Goal: Information Seeking & Learning: Learn about a topic

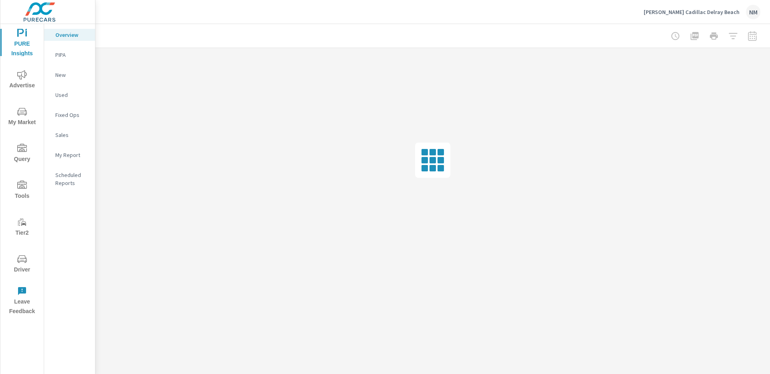
click at [25, 117] on span "My Market" at bounding box center [22, 117] width 38 height 20
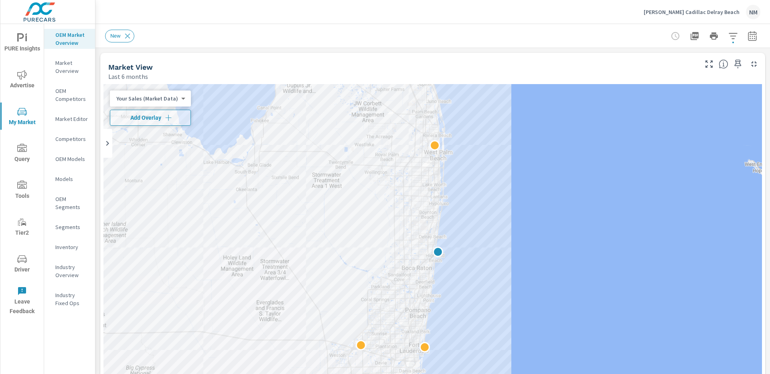
click at [166, 100] on body "PURE Insights Advertise My Market Query Tools Tier2 Driver Leave Feedback OEM M…" at bounding box center [385, 187] width 770 height 374
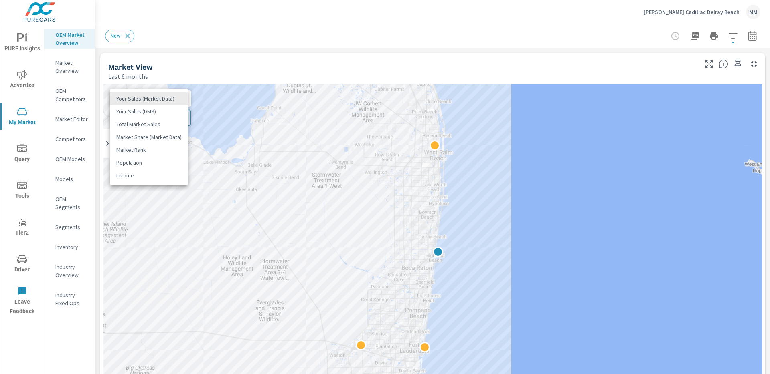
click at [167, 107] on li "Your Sales (DMS)" at bounding box center [149, 111] width 78 height 13
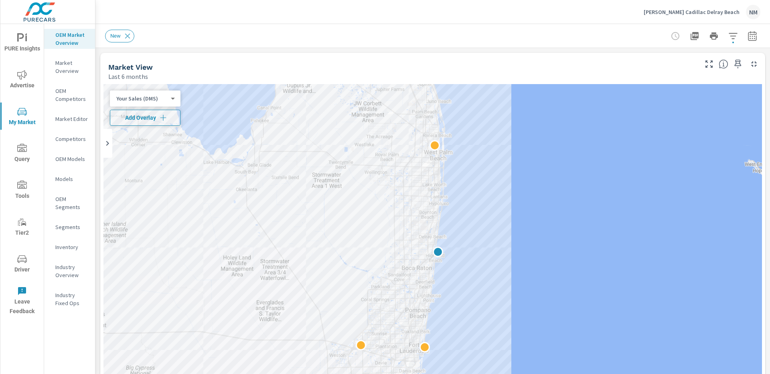
click at [171, 115] on span "Add Overlay" at bounding box center [144, 118] width 63 height 8
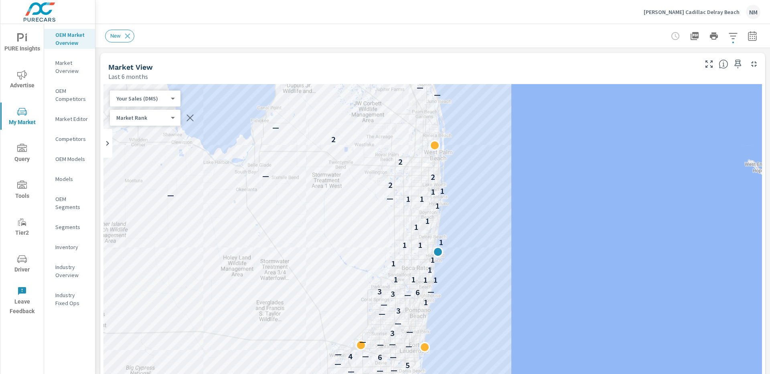
click at [167, 115] on body "PURE Insights Advertise My Market Query Tools Tier2 Driver Leave Feedback OEM M…" at bounding box center [385, 187] width 770 height 374
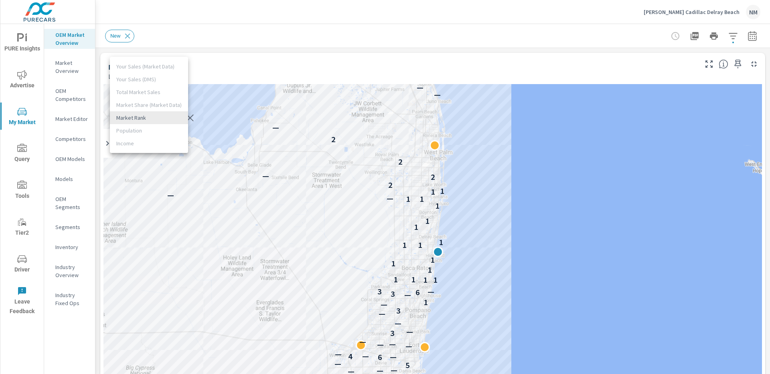
click at [167, 115] on li "Market Rank" at bounding box center [149, 117] width 78 height 13
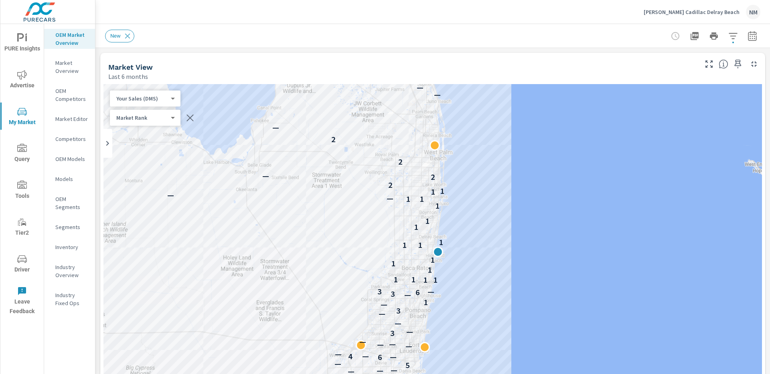
click at [730, 41] on button "button" at bounding box center [733, 36] width 16 height 16
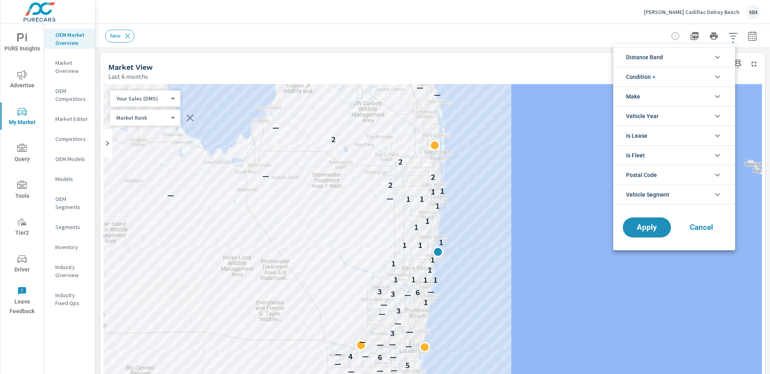
click at [682, 57] on li "Distance Band" at bounding box center [674, 57] width 122 height 20
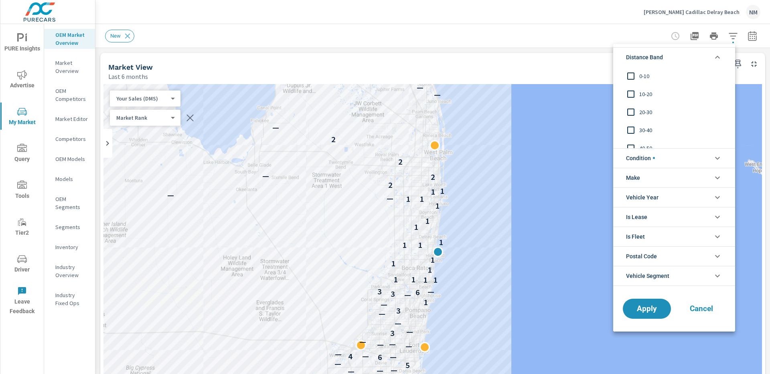
click at [645, 74] on span "0-10" at bounding box center [683, 76] width 88 height 10
click at [645, 91] on span "10-20" at bounding box center [683, 94] width 88 height 10
click at [646, 114] on span "20-30" at bounding box center [683, 112] width 88 height 10
click at [651, 309] on span "Apply" at bounding box center [646, 309] width 33 height 8
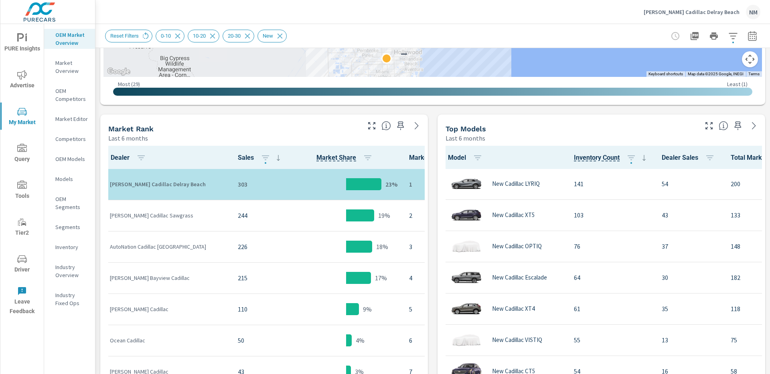
scroll to position [331, 0]
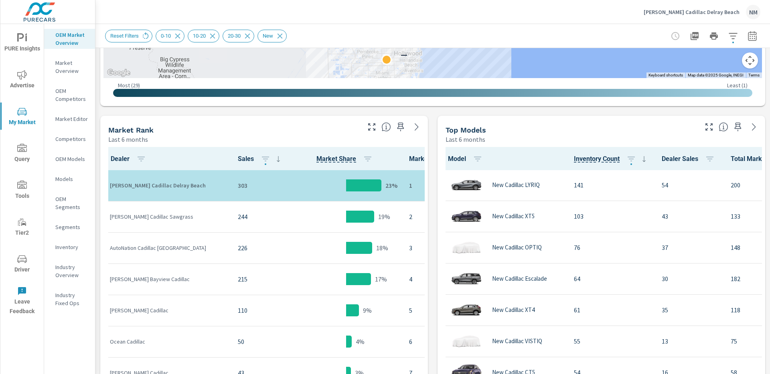
click at [705, 127] on icon "button" at bounding box center [709, 127] width 10 height 10
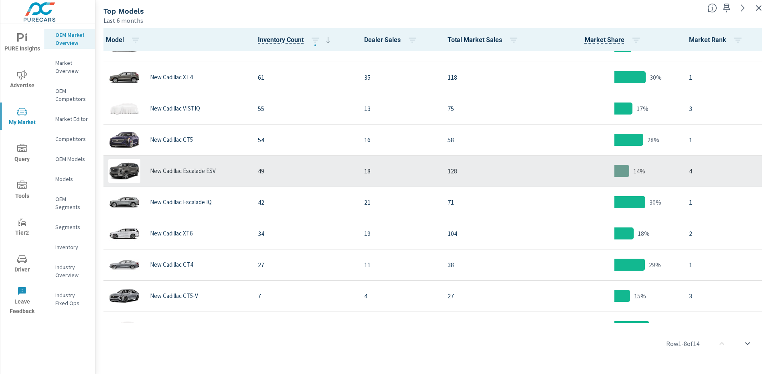
scroll to position [166, 0]
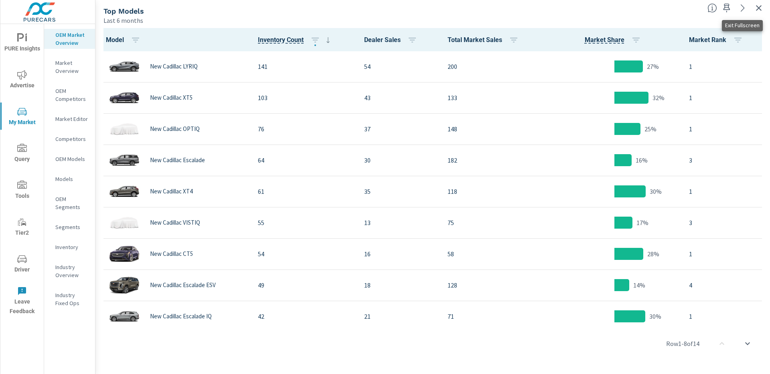
click at [758, 10] on icon "button" at bounding box center [759, 8] width 10 height 10
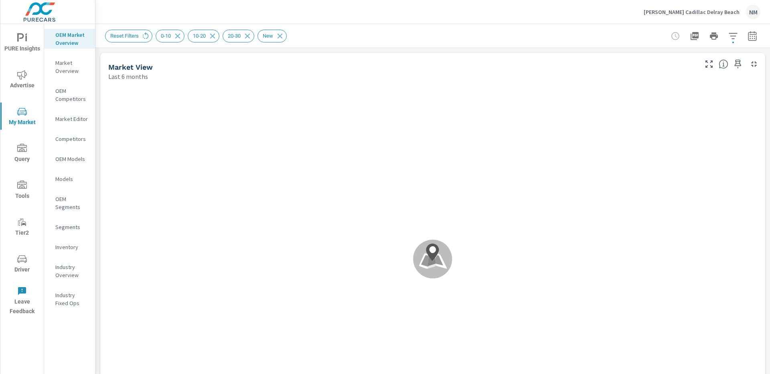
scroll to position [0, 0]
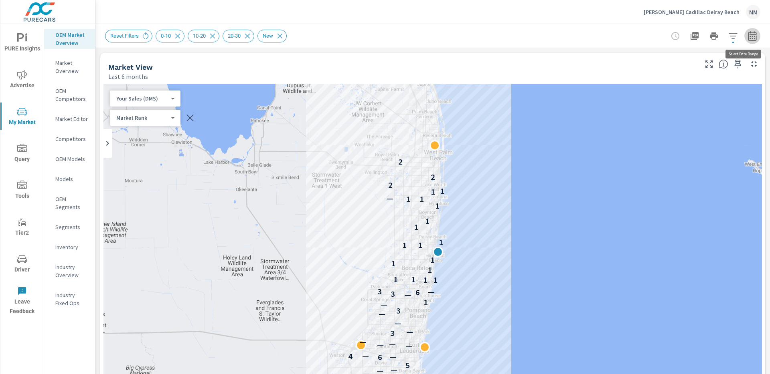
click at [746, 41] on button "button" at bounding box center [752, 36] width 16 height 16
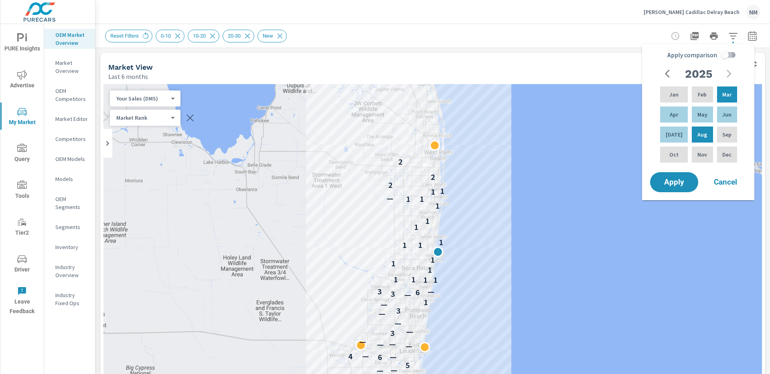
click at [719, 54] on input "Apply comparison" at bounding box center [724, 54] width 46 height 15
checkbox input "true"
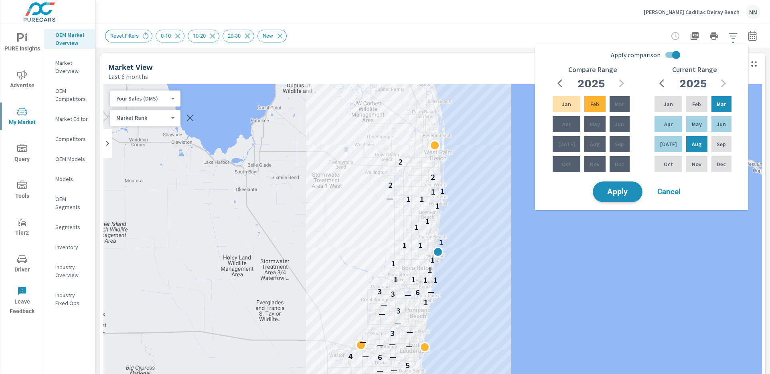
click at [620, 191] on span "Apply" at bounding box center [617, 192] width 33 height 8
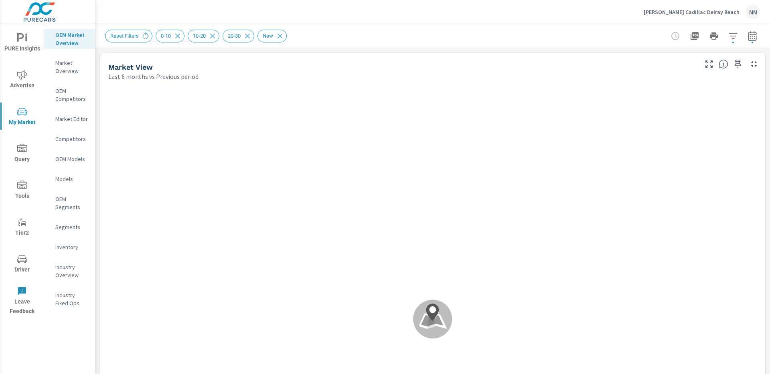
scroll to position [0, 0]
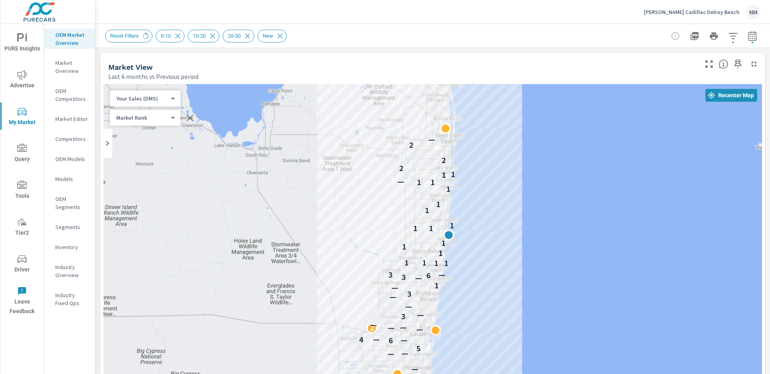
drag, startPoint x: 477, startPoint y: 243, endPoint x: 489, endPoint y: 166, distance: 78.2
click at [489, 166] on div "— — — 5 6 — 4 — — 2 — — — 3 — — — 3 — 1 — 3 6 3 — 1 1 1 1 1 1 1 1 1 1 1 1 1 1 1…" at bounding box center [432, 307] width 658 height 446
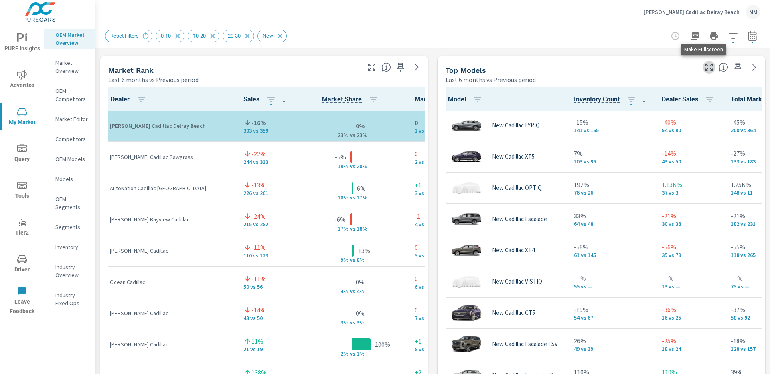
click at [705, 69] on icon "button" at bounding box center [708, 67] width 7 height 7
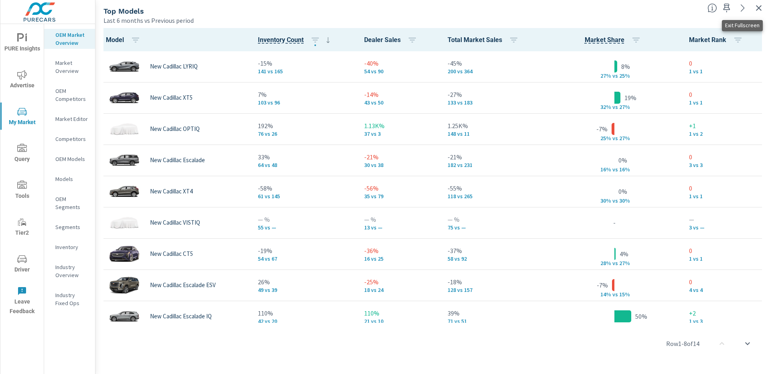
click at [756, 10] on icon "button" at bounding box center [759, 8] width 10 height 10
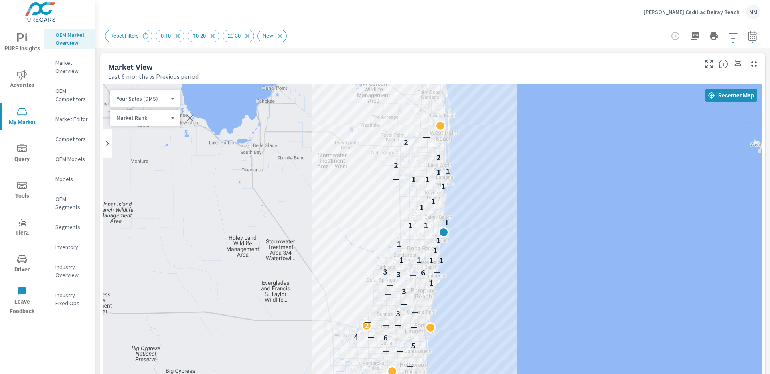
drag, startPoint x: 489, startPoint y: 208, endPoint x: 483, endPoint y: 208, distance: 5.2
click at [483, 208] on div "— — — 5 6 — 4 — — 2 — — — 3 — — — 3 — 1 — 3 6 3 — 1 1 1 1 1 1 1 1 1 1 1 1 1 1 1…" at bounding box center [432, 307] width 658 height 446
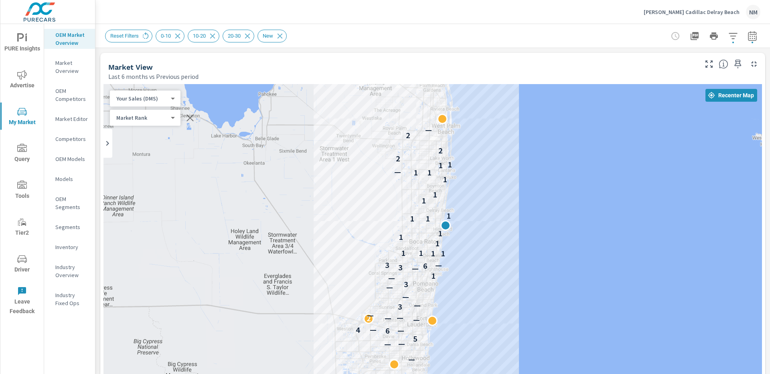
drag, startPoint x: 494, startPoint y: 195, endPoint x: 496, endPoint y: 190, distance: 4.8
click at [496, 190] on div "— — — 5 6 — 4 — — 2 — — — 3 — — — 3 — 1 — 3 6 3 — 1 1 1 1 1 1 1 1 1 1 1 1 1 1 1…" at bounding box center [432, 307] width 658 height 446
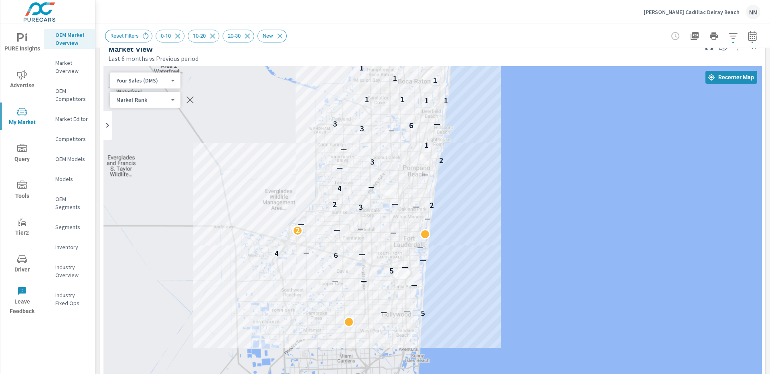
drag, startPoint x: 509, startPoint y: 203, endPoint x: 479, endPoint y: 95, distance: 111.6
click at [479, 95] on div "5 — — — — — 5 — — 6 — 4 — — — 2 — — — — 3 — 2 2 — 4 — — — 3 2 — 1 — 3 6 3 — 1 1…" at bounding box center [432, 289] width 658 height 446
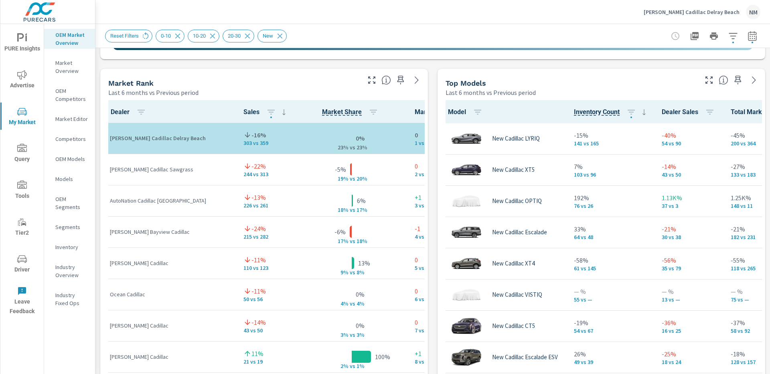
scroll to position [497, 0]
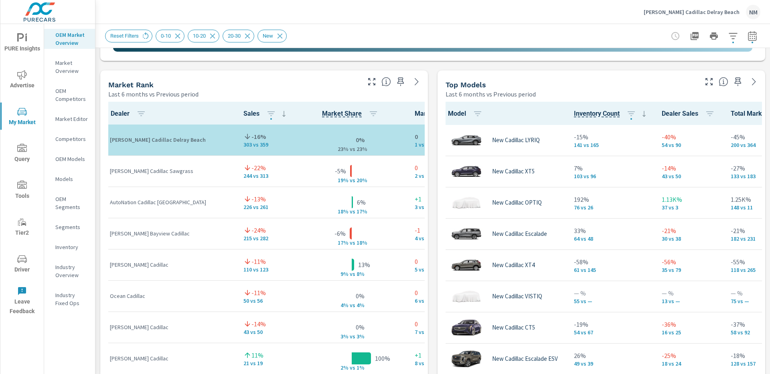
click at [295, 95] on div "Last 6 months vs Previous period" at bounding box center [233, 94] width 251 height 10
click at [749, 38] on icon "button" at bounding box center [751, 37] width 5 height 3
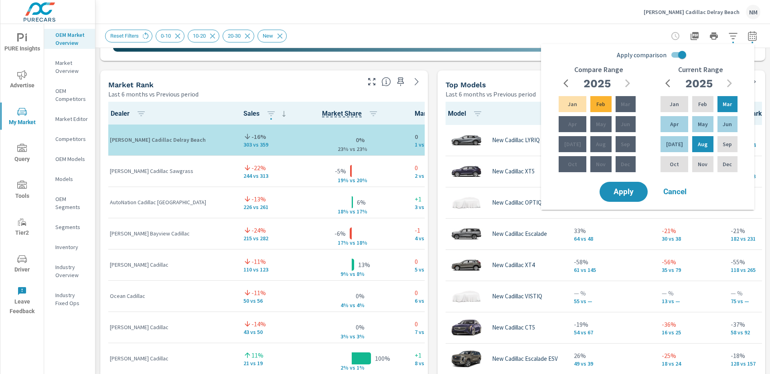
click at [570, 83] on icon "button" at bounding box center [568, 84] width 10 height 10
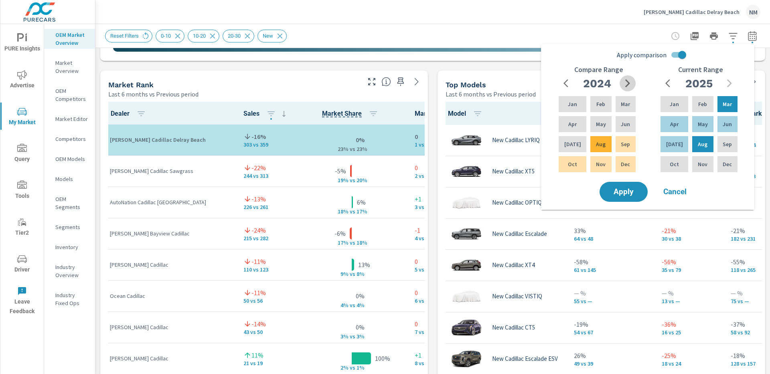
click at [627, 81] on icon "button" at bounding box center [627, 83] width 5 height 8
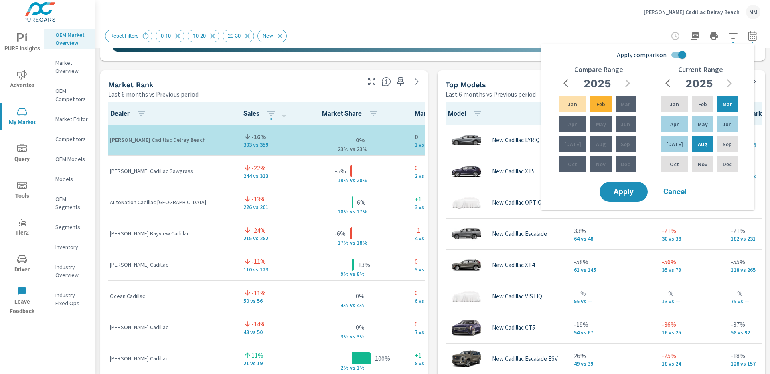
click at [568, 84] on icon "button" at bounding box center [568, 84] width 10 height 10
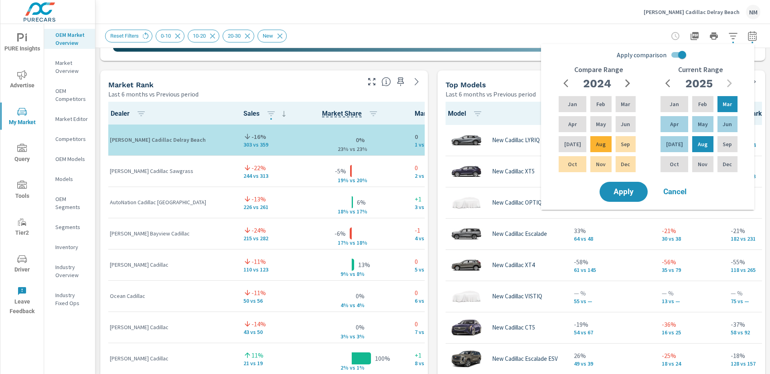
click at [665, 188] on span "Cancel" at bounding box center [675, 191] width 32 height 7
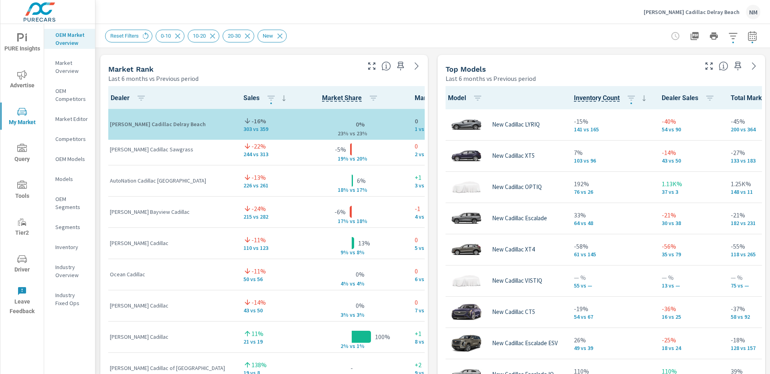
scroll to position [0, 0]
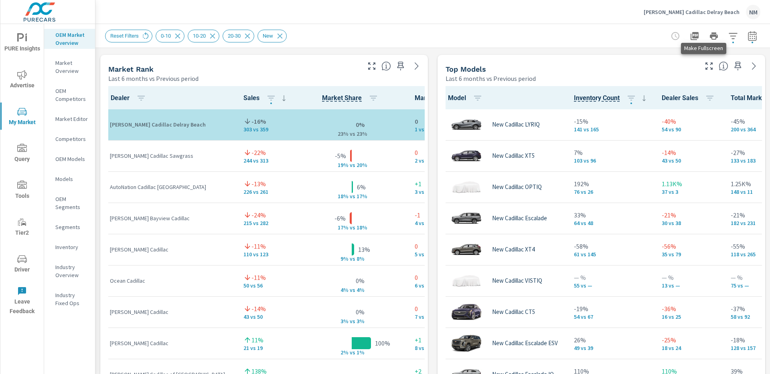
click at [704, 70] on icon "button" at bounding box center [709, 66] width 10 height 10
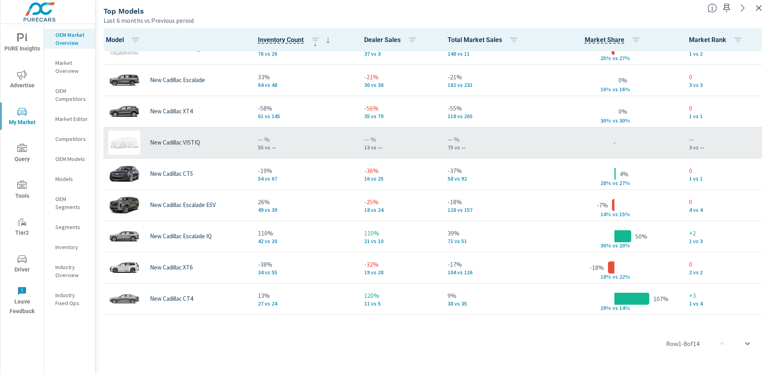
scroll to position [107, 0]
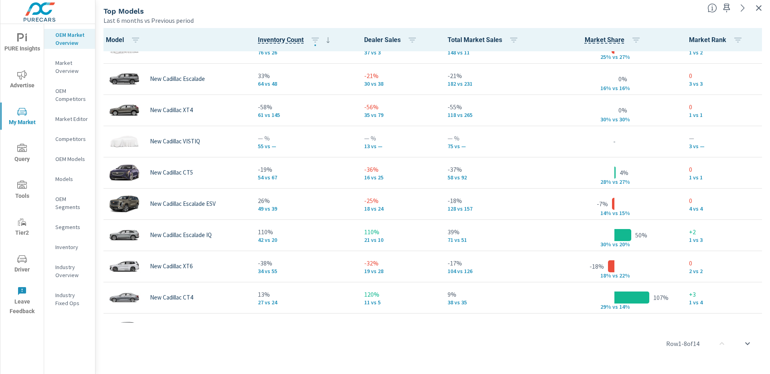
scroll to position [88, 0]
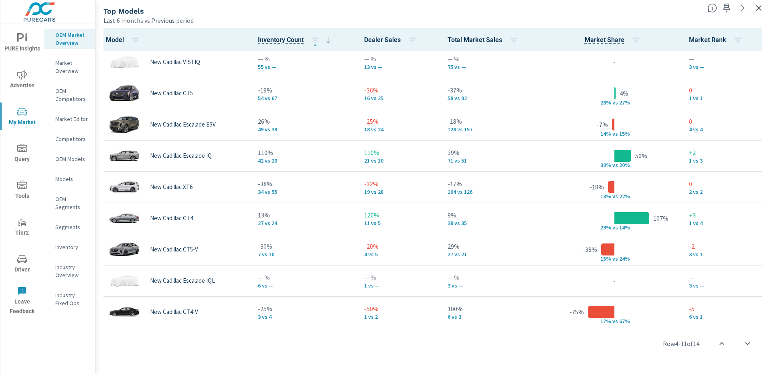
scroll to position [166, 0]
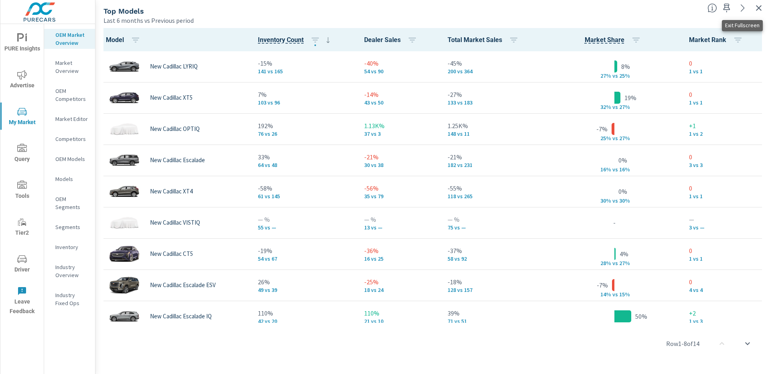
click at [762, 11] on icon "button" at bounding box center [759, 8] width 10 height 10
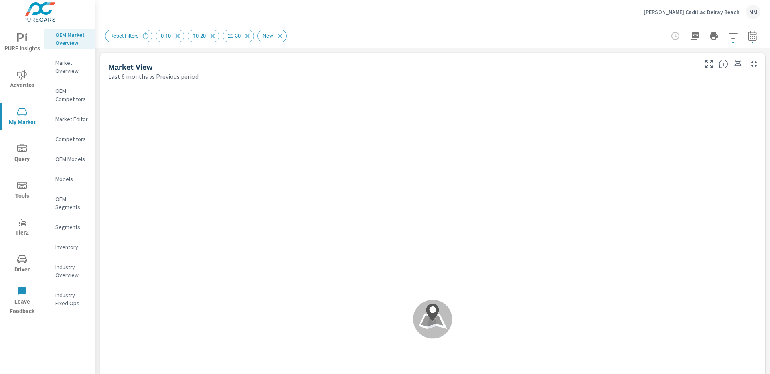
scroll to position [0, 0]
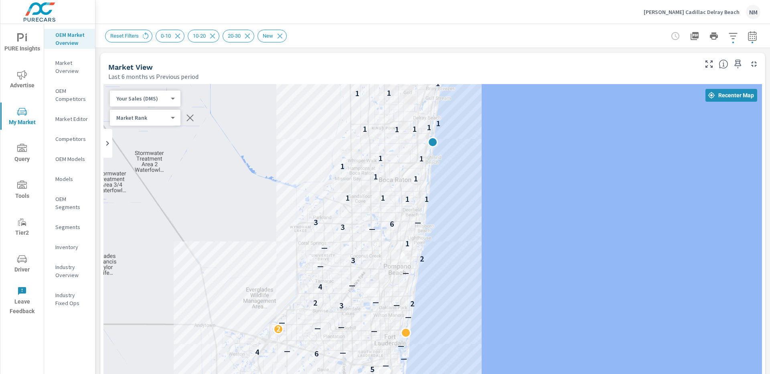
drag, startPoint x: 477, startPoint y: 168, endPoint x: 460, endPoint y: 300, distance: 133.3
click at [460, 300] on div "5 — — — — — 5 — — 6 — 4 — — — 2 — — — — 3 — 2 2 — 4 — — — 3 2 — 1 — 3 6 3 — 1 1…" at bounding box center [432, 307] width 658 height 446
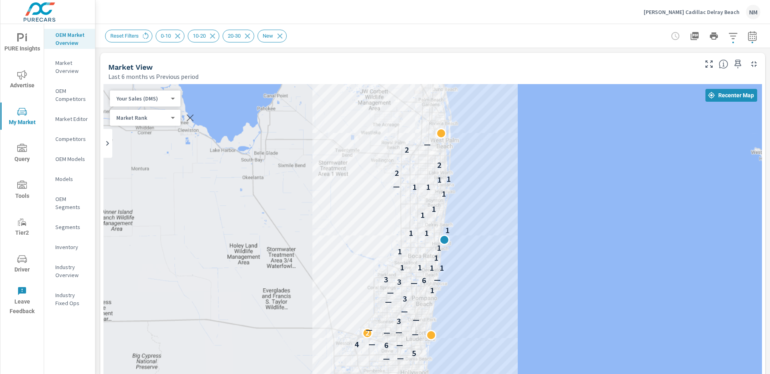
drag, startPoint x: 473, startPoint y: 214, endPoint x: 464, endPoint y: 259, distance: 45.4
click at [464, 259] on div "— — — 5 6 — 4 — — 2 — — — 3 — — — 3 — 1 — 3 6 3 — 1 1 1 1 1 1 1 1 1 1 1 1 1 1 1…" at bounding box center [432, 307] width 658 height 446
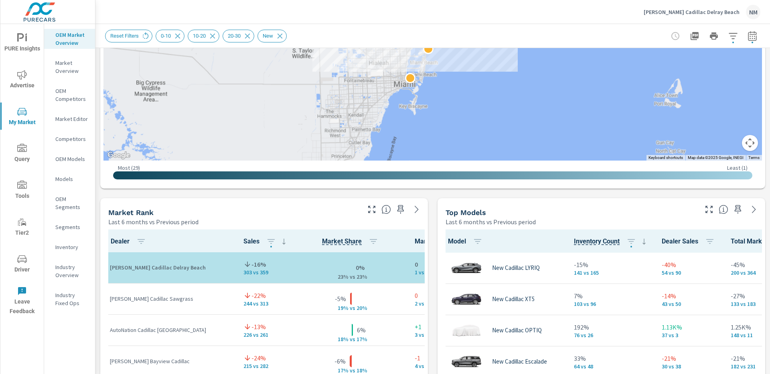
scroll to position [361, 0]
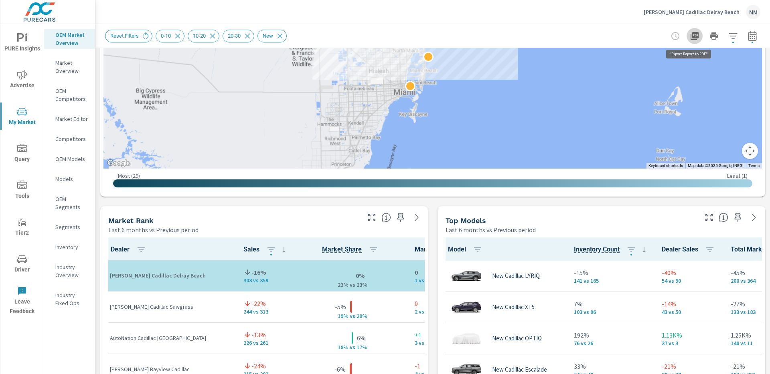
click at [689, 35] on icon "button" at bounding box center [694, 36] width 10 height 10
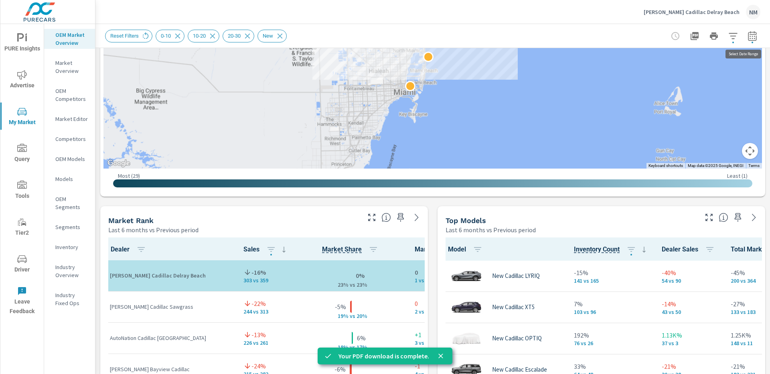
click at [747, 33] on icon "button" at bounding box center [752, 36] width 10 height 10
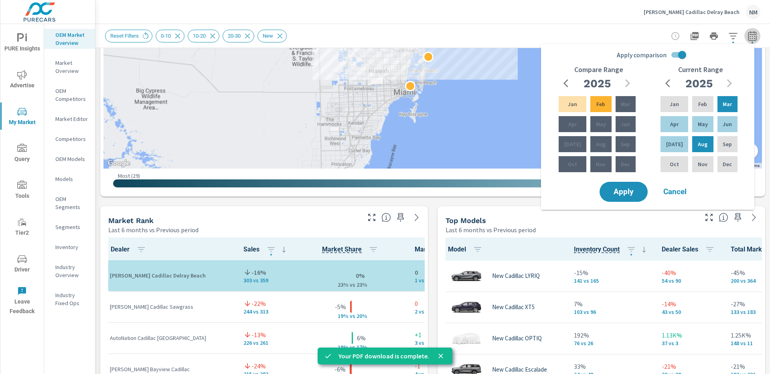
click at [747, 33] on icon "button" at bounding box center [752, 36] width 10 height 10
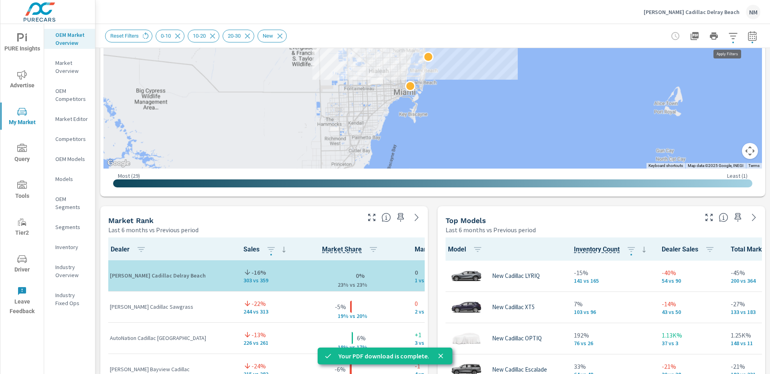
click at [728, 33] on icon "button" at bounding box center [732, 36] width 8 height 6
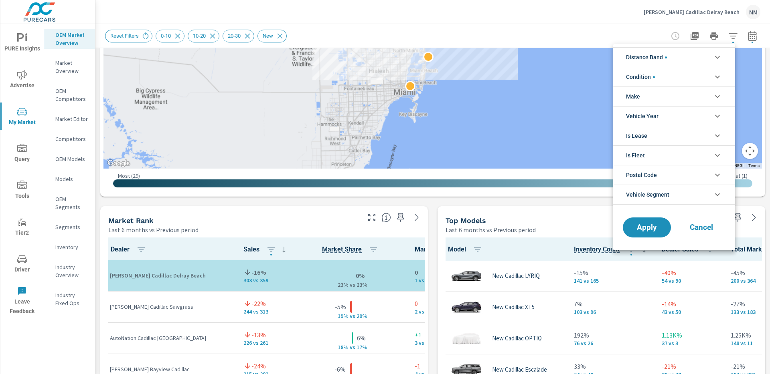
click at [666, 57] on span "filter options" at bounding box center [666, 58] width 2 height 2
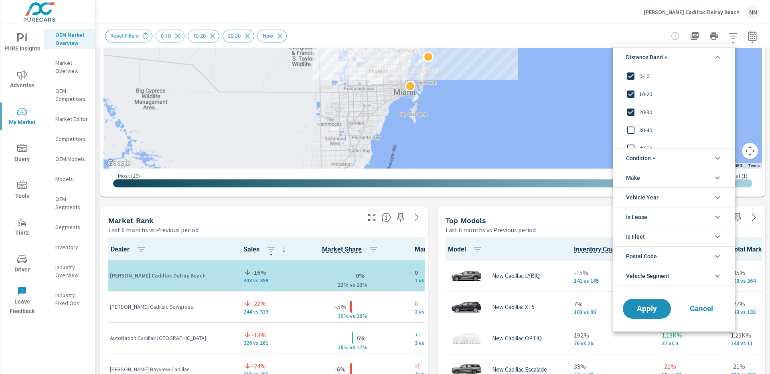
click at [666, 57] on span "filter options" at bounding box center [666, 58] width 2 height 2
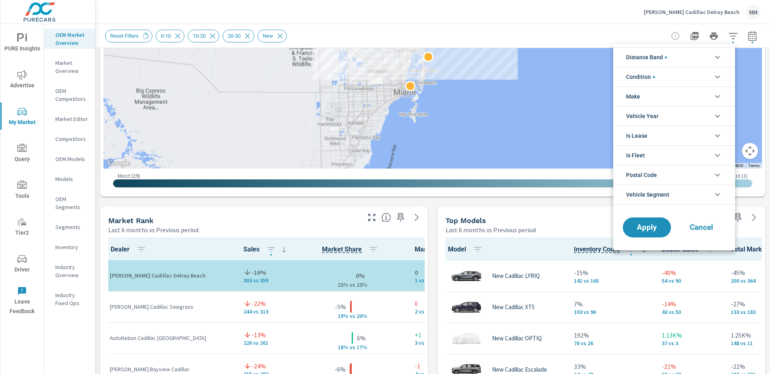
click at [662, 70] on li "Condition" at bounding box center [674, 77] width 122 height 20
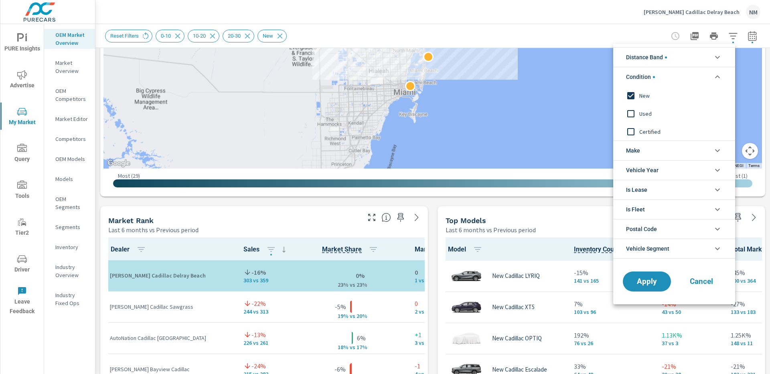
click at [660, 73] on li "Condition" at bounding box center [674, 77] width 122 height 20
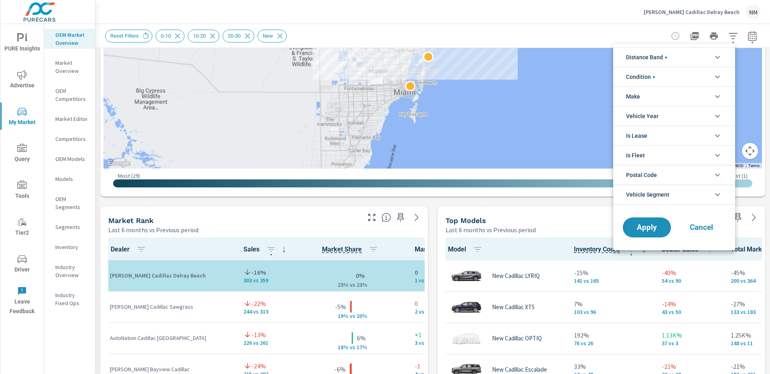
click at [653, 93] on li "Make" at bounding box center [674, 97] width 122 height 20
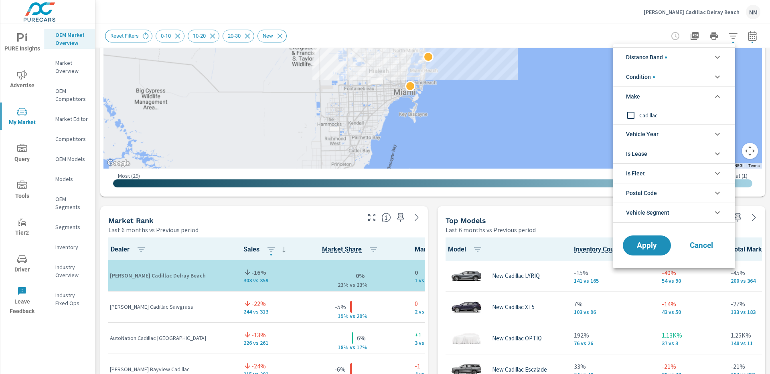
click at [653, 93] on li "Make" at bounding box center [674, 97] width 122 height 20
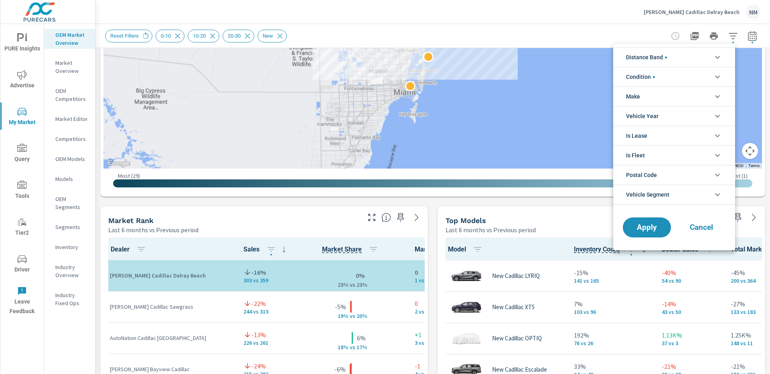
click at [649, 115] on span "Vehicle Year" at bounding box center [642, 116] width 32 height 19
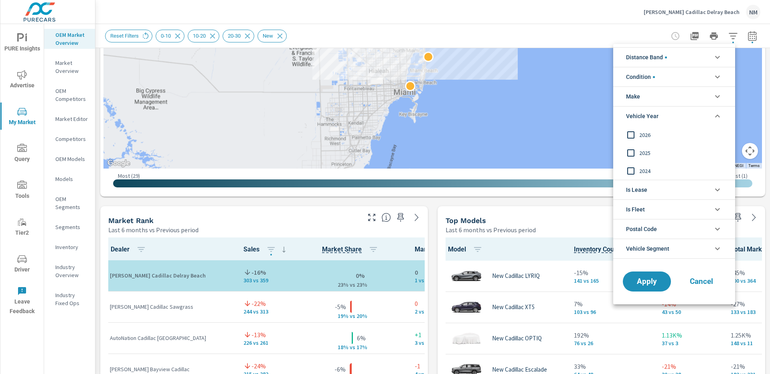
click at [650, 115] on span "Vehicle Year" at bounding box center [642, 116] width 32 height 19
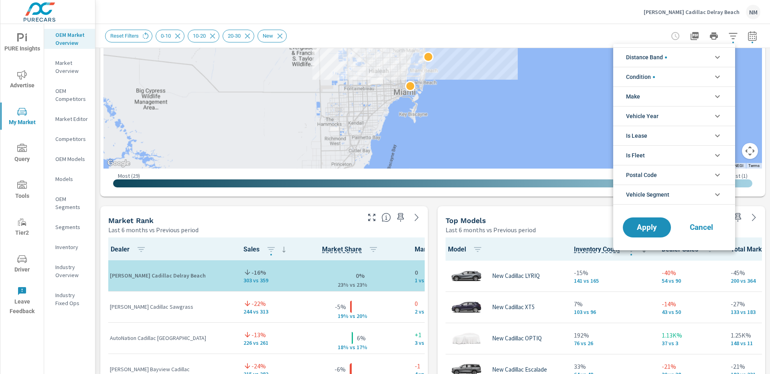
click at [648, 135] on li "Is Lease" at bounding box center [674, 136] width 122 height 20
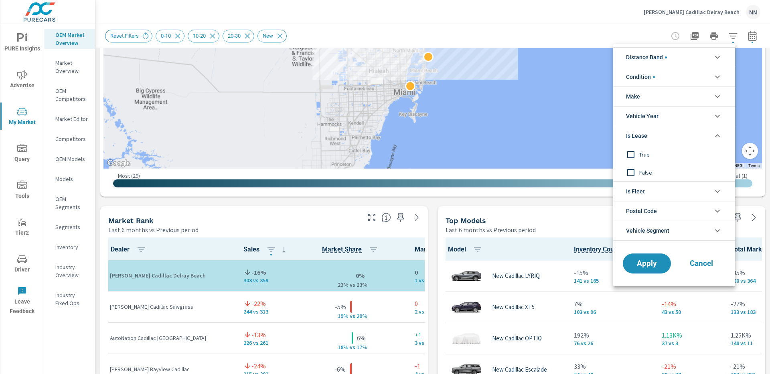
click at [650, 135] on li "Is Lease" at bounding box center [674, 136] width 122 height 20
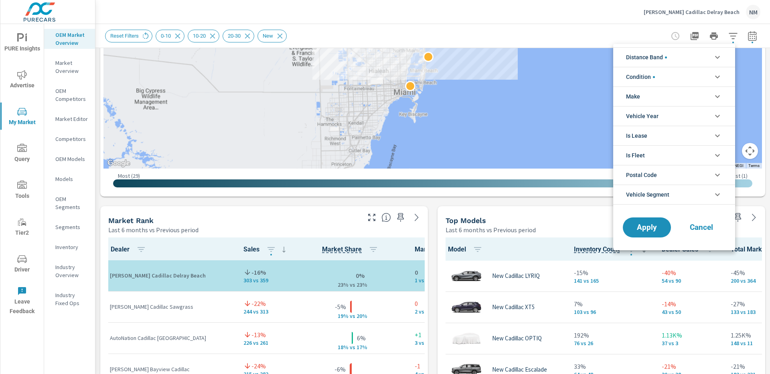
click at [663, 198] on span "Vehicle Segment" at bounding box center [647, 194] width 43 height 19
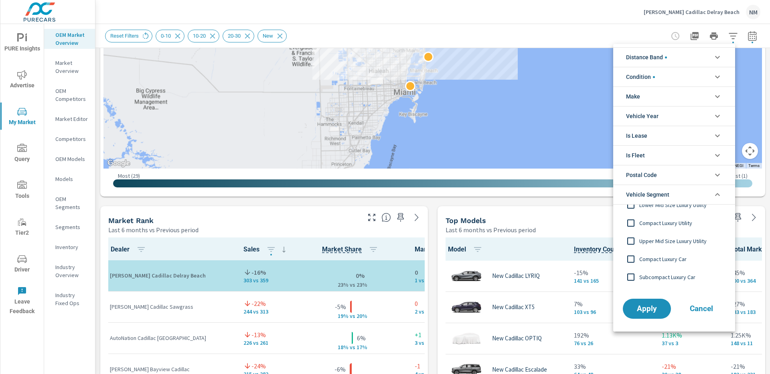
scroll to position [0, 0]
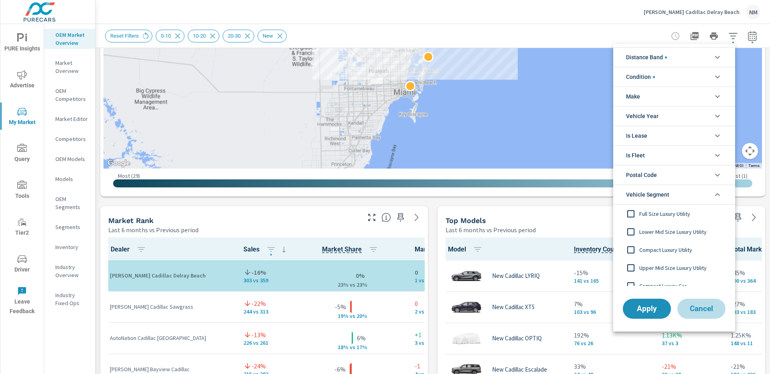
click at [690, 306] on span "Cancel" at bounding box center [701, 308] width 32 height 7
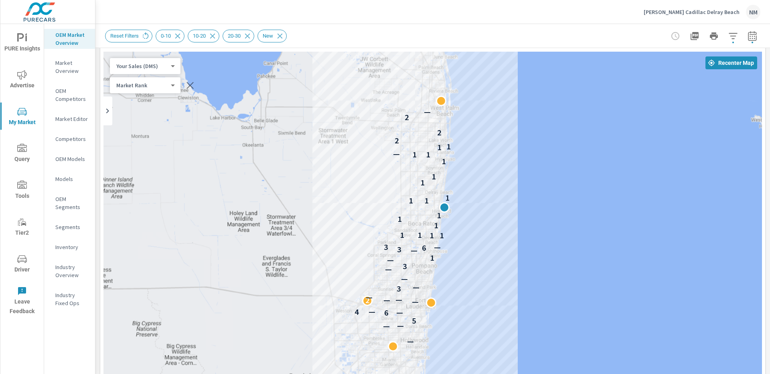
scroll to position [69, 0]
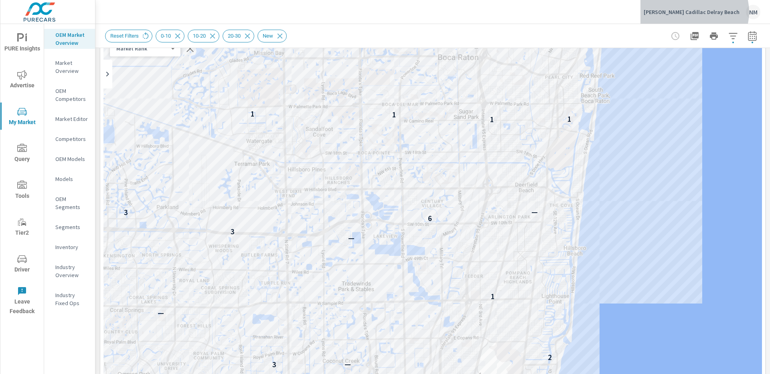
click at [715, 12] on p "[PERSON_NAME] Cadillac Delray Beach" at bounding box center [691, 11] width 96 height 7
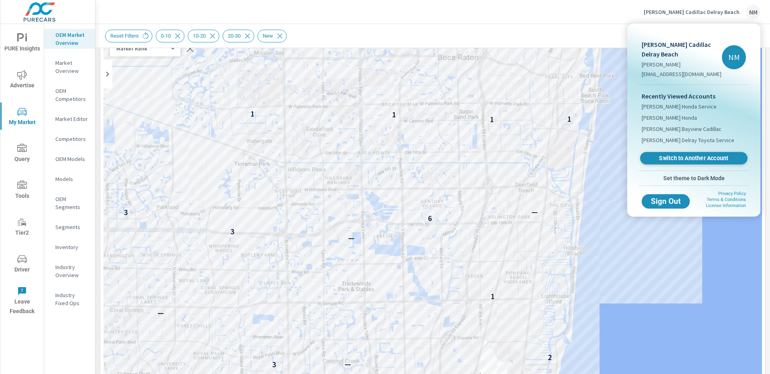
click at [673, 157] on span "Switch to Another Account" at bounding box center [693, 159] width 98 height 8
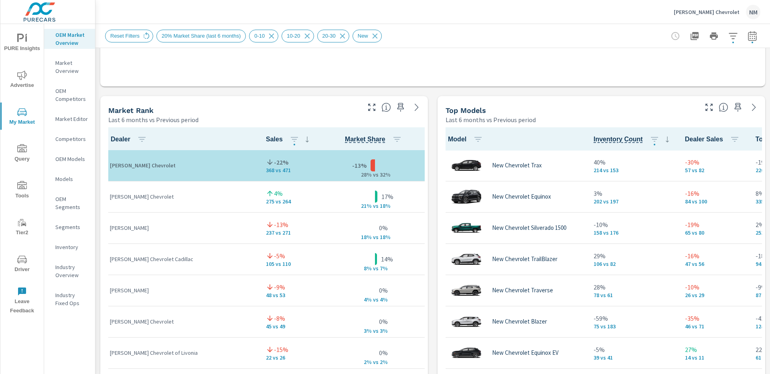
scroll to position [473, 0]
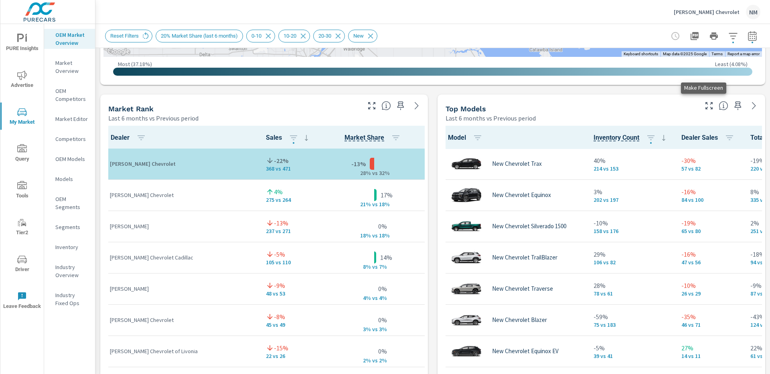
click at [705, 108] on icon "button" at bounding box center [708, 105] width 7 height 7
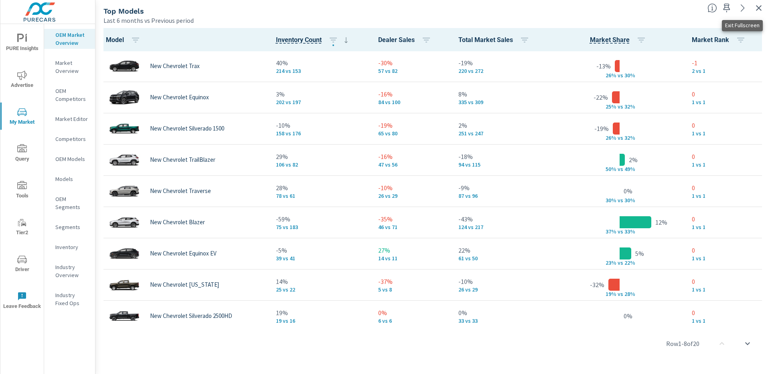
click at [760, 6] on icon "button" at bounding box center [759, 8] width 10 height 10
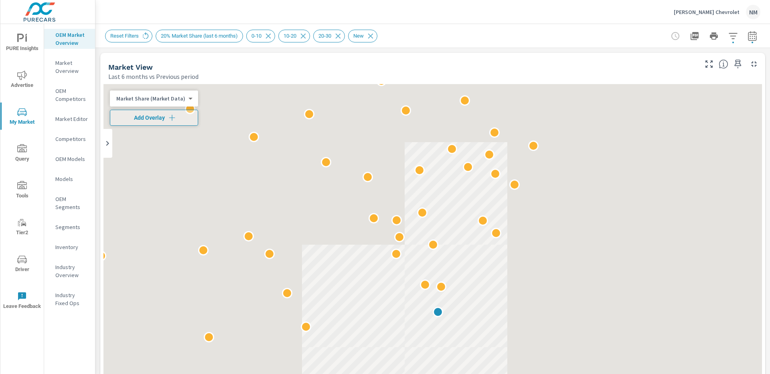
scroll to position [0, 0]
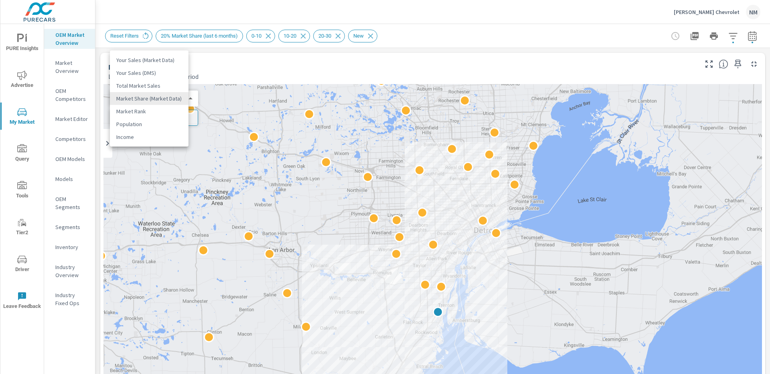
click at [179, 101] on body "PURE Insights Advertise My Market Query Tools Tier2 Driver Leave Feedback OEM M…" at bounding box center [385, 187] width 770 height 374
click at [180, 101] on li "Market Share (Market Data)" at bounding box center [149, 98] width 79 height 13
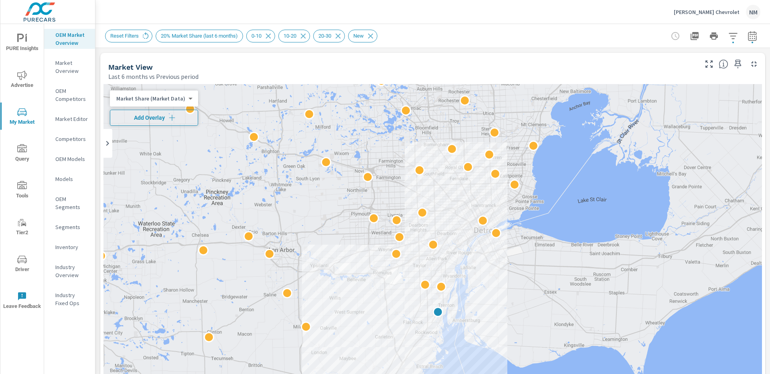
click at [166, 116] on span "Add Overlay" at bounding box center [153, 118] width 81 height 8
click at [168, 117] on body "PURE Insights Advertise My Market Query Tools Tier2 Driver Leave Feedback OEM M…" at bounding box center [385, 187] width 770 height 374
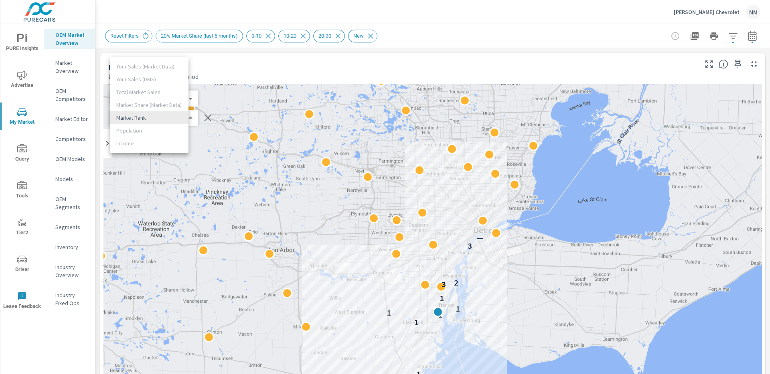
click at [158, 117] on li "Market Rank" at bounding box center [149, 117] width 79 height 13
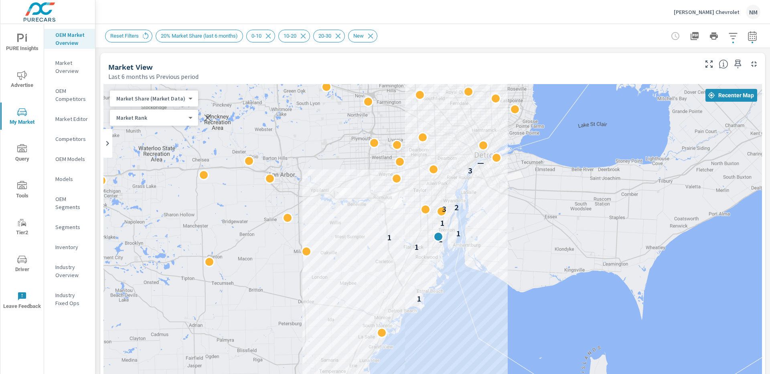
drag, startPoint x: 483, startPoint y: 285, endPoint x: 483, endPoint y: 201, distance: 83.4
click at [483, 201] on div "1 1 1 1 1 1 3 2 3 —" at bounding box center [432, 307] width 658 height 446
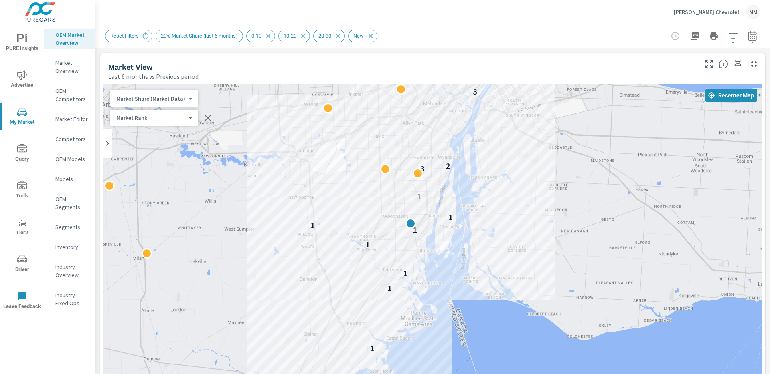
drag, startPoint x: 480, startPoint y: 164, endPoint x: 499, endPoint y: 192, distance: 34.4
click at [499, 192] on div "1 1 1 1 1 1 1 1 3 2 3 —" at bounding box center [432, 307] width 658 height 446
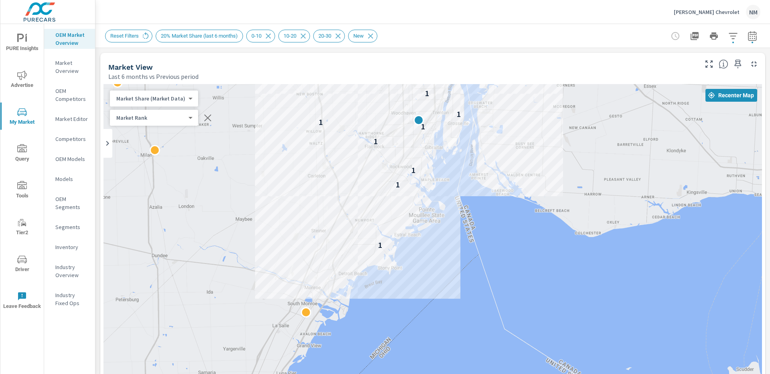
drag, startPoint x: 496, startPoint y: 289, endPoint x: 505, endPoint y: 165, distance: 124.2
click at [505, 165] on div "1 1 1 1 1 1 1 1 3 2 3 —" at bounding box center [432, 307] width 658 height 446
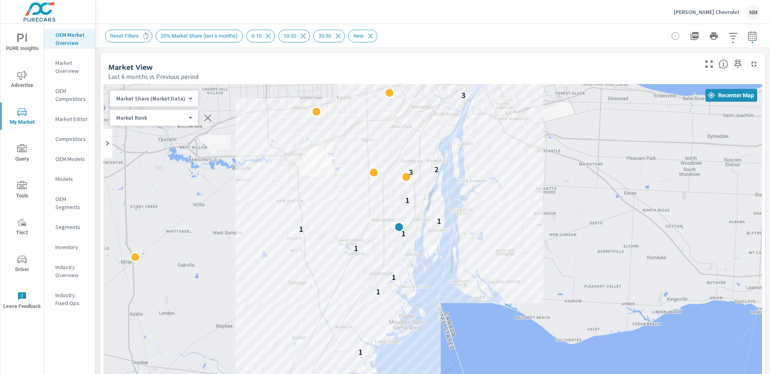
drag, startPoint x: 498, startPoint y: 182, endPoint x: 478, endPoint y: 303, distance: 122.7
click at [478, 303] on div "1 1 1 1 1 1 1 1 3 2 3 —" at bounding box center [432, 307] width 658 height 446
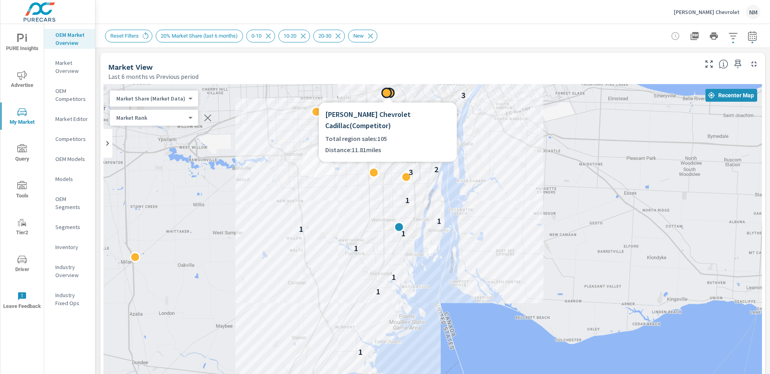
drag, startPoint x: 436, startPoint y: 120, endPoint x: 441, endPoint y: 121, distance: 4.9
click at [441, 121] on h6 "Les Stanford Chevrolet Cadillac ( Competitor )" at bounding box center [387, 120] width 125 height 22
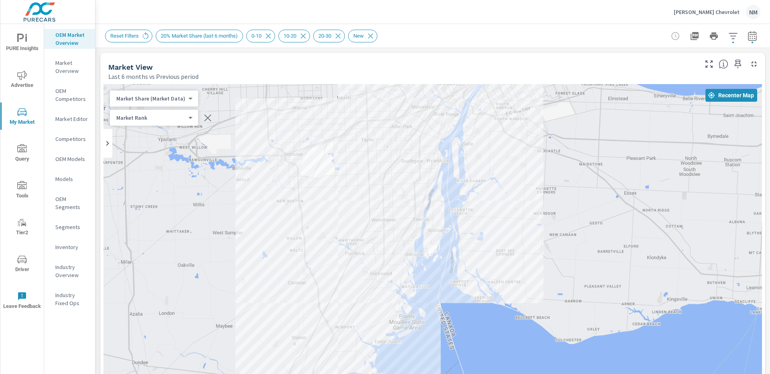
click at [129, 257] on div "1 1 1 1 1 1 1 1 3 2 3 —" at bounding box center [432, 307] width 658 height 446
drag, startPoint x: 171, startPoint y: 232, endPoint x: 180, endPoint y: 229, distance: 9.5
click at [180, 229] on div "1 1 1 1 1 1 1 1 3 2 3 —" at bounding box center [432, 307] width 658 height 446
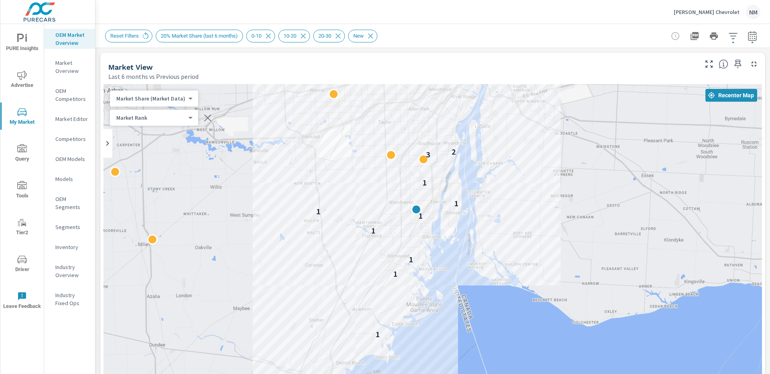
drag, startPoint x: 521, startPoint y: 186, endPoint x: 514, endPoint y: 178, distance: 10.3
click at [514, 178] on div "1 1 1 1 1 1 1 1 3 2 3 —" at bounding box center [432, 307] width 658 height 446
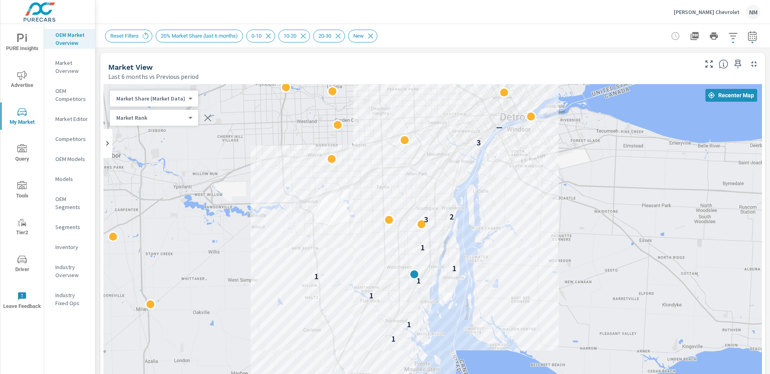
drag, startPoint x: 527, startPoint y: 222, endPoint x: 524, endPoint y: 287, distance: 64.6
click at [524, 287] on div "1 1 1 1 1 1 1 1 3 2 3 —" at bounding box center [432, 307] width 658 height 446
click at [170, 101] on body "PURE Insights Advertise My Market Query Tools Tier2 Driver Leave Feedback OEM M…" at bounding box center [385, 187] width 770 height 374
click at [170, 63] on li "Your Sales (Market Data)" at bounding box center [149, 60] width 79 height 13
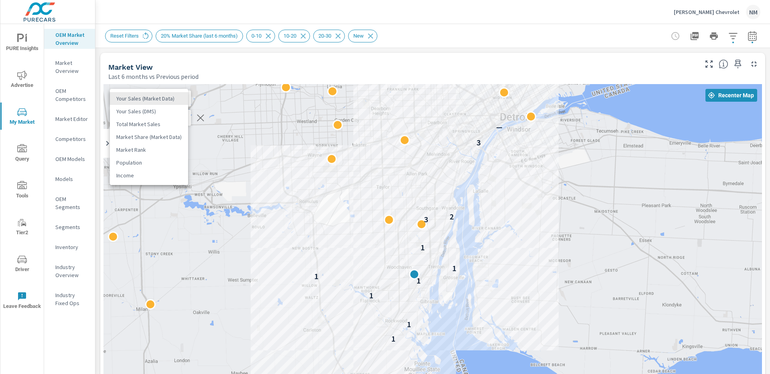
click at [166, 101] on body "PURE Insights Advertise My Market Query Tools Tier2 Driver Leave Feedback OEM M…" at bounding box center [385, 187] width 770 height 374
click at [166, 115] on li "Your Sales (DMS)" at bounding box center [149, 111] width 78 height 13
click at [154, 96] on body "PURE Insights Advertise My Market Query Tools Tier2 Driver Leave Feedback OEM M…" at bounding box center [385, 187] width 770 height 374
click at [169, 121] on li "Market Share (Market Data)" at bounding box center [149, 124] width 78 height 13
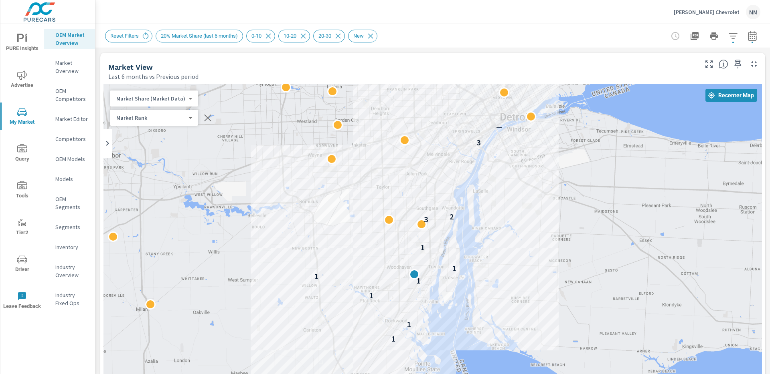
click at [162, 94] on div "Market Share (Market Data) 3 ​" at bounding box center [154, 99] width 88 height 16
click at [166, 98] on body "PURE Insights Advertise My Market Query Tools Tier2 Driver Leave Feedback OEM M…" at bounding box center [385, 187] width 770 height 374
click at [166, 72] on li "Your Sales (DMS)" at bounding box center [149, 73] width 79 height 13
click at [168, 99] on body "PURE Insights Advertise My Market Query Tools Tier2 Driver Leave Feedback OEM M…" at bounding box center [385, 187] width 770 height 374
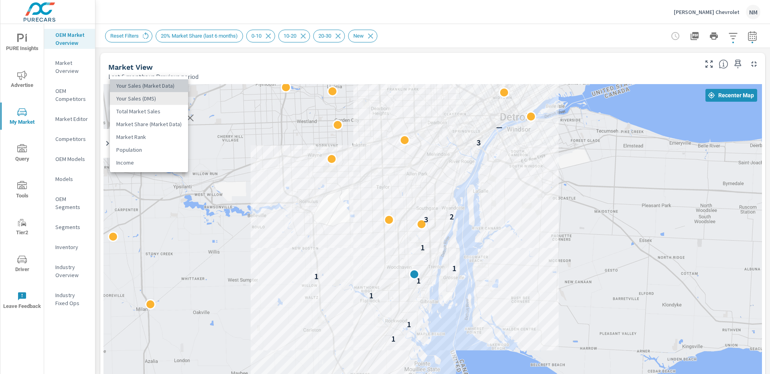
click at [168, 86] on li "Your Sales (Market Data)" at bounding box center [149, 85] width 78 height 13
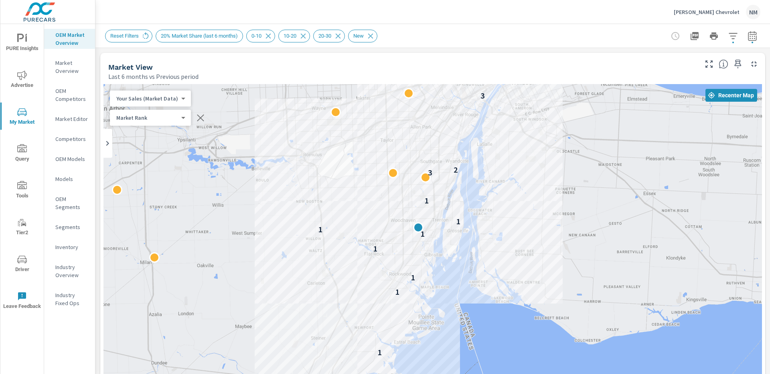
drag, startPoint x: 505, startPoint y: 221, endPoint x: 509, endPoint y: 170, distance: 51.5
click at [509, 170] on div "1 1 1 1 1 1 1 1 3 2 3 —" at bounding box center [432, 307] width 658 height 446
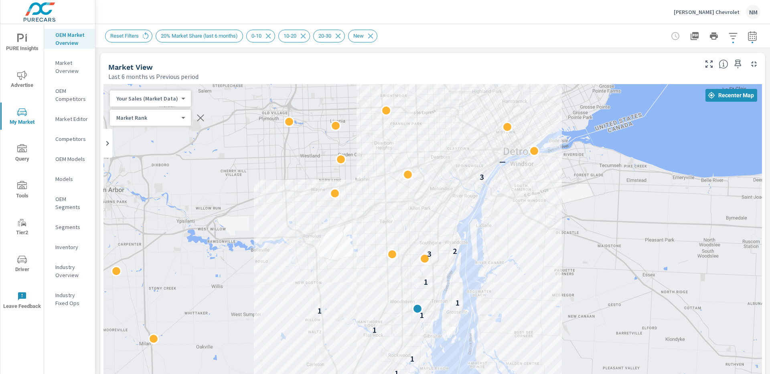
drag, startPoint x: 483, startPoint y: 202, endPoint x: 483, endPoint y: 288, distance: 85.8
click at [483, 288] on div "1 1 1 1 1 1 1 1 3 2 3 —" at bounding box center [432, 307] width 658 height 446
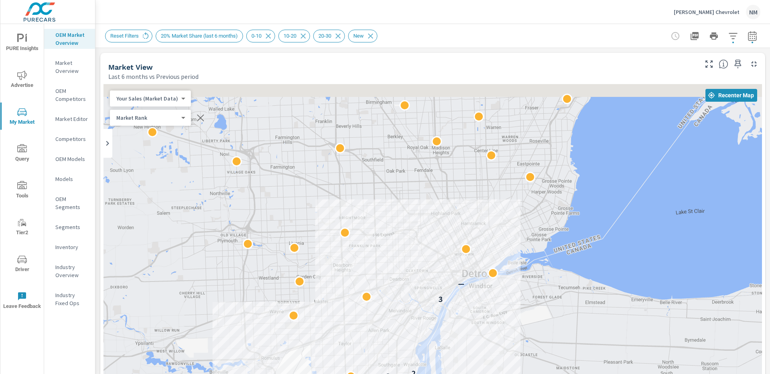
drag, startPoint x: 508, startPoint y: 194, endPoint x: 471, endPoint y: 305, distance: 116.6
click at [471, 305] on div "1 1 1 1 1 1 1 1 3 2 3 —" at bounding box center [432, 307] width 658 height 446
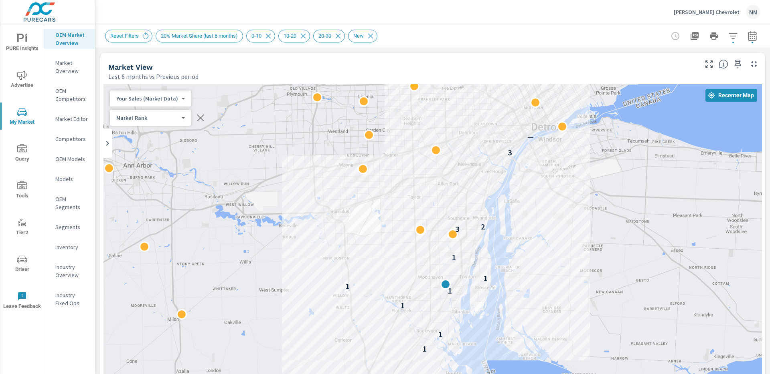
drag, startPoint x: 471, startPoint y: 336, endPoint x: 548, endPoint y: 159, distance: 193.3
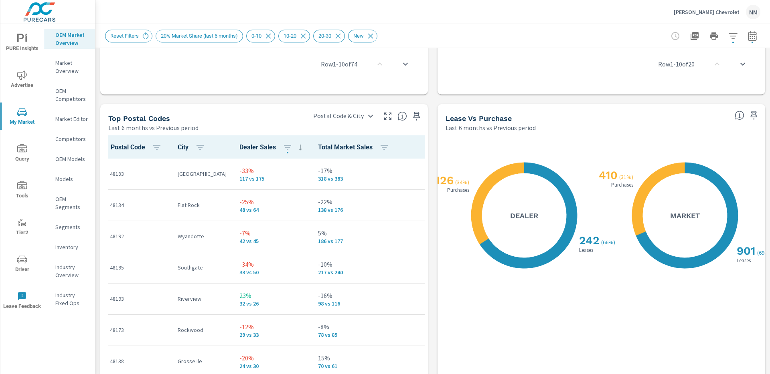
scroll to position [891, 0]
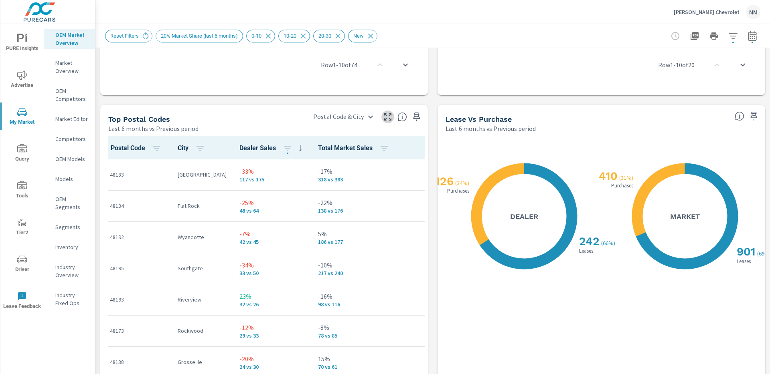
click at [386, 118] on icon "button" at bounding box center [387, 116] width 7 height 7
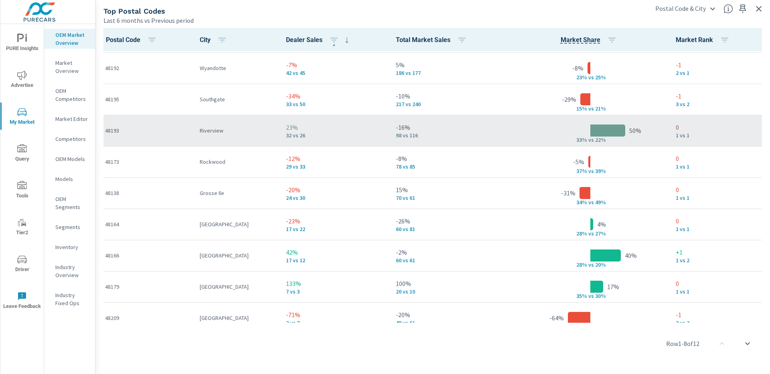
scroll to position [103, 0]
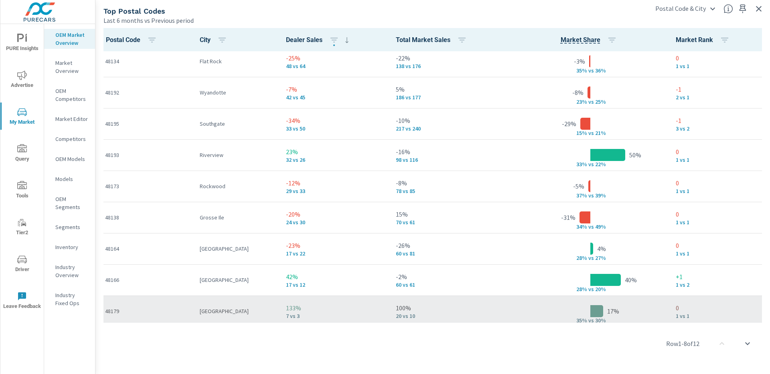
scroll to position [103, 0]
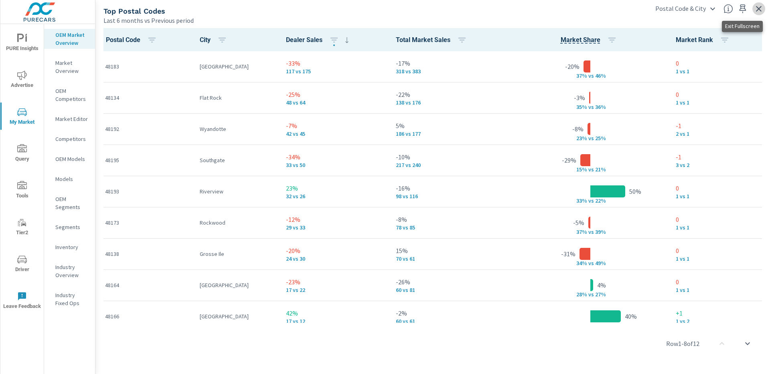
click at [759, 12] on icon "button" at bounding box center [759, 9] width 10 height 10
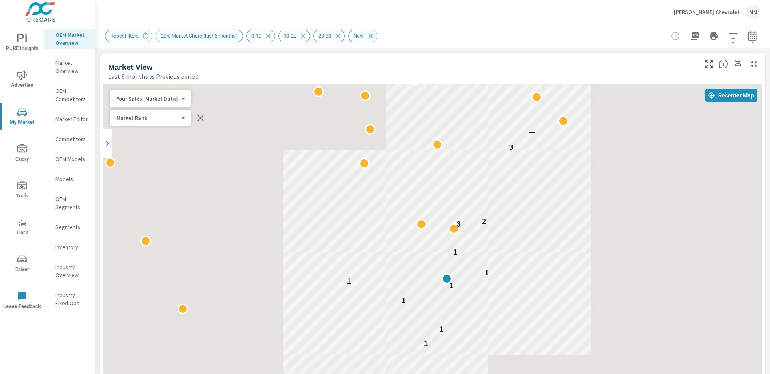
scroll to position [0, 0]
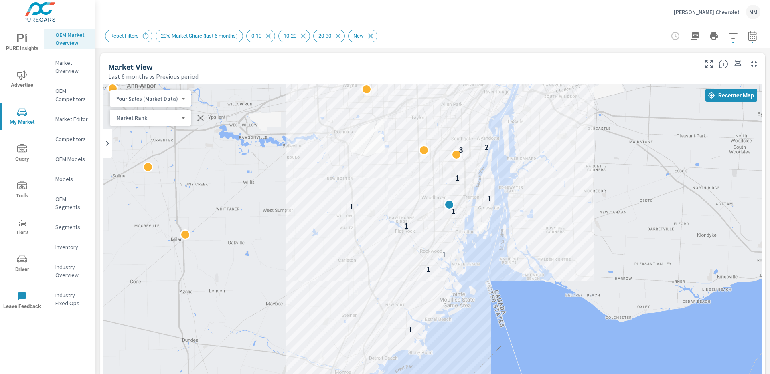
drag, startPoint x: 560, startPoint y: 239, endPoint x: 560, endPoint y: 184, distance: 54.5
click at [560, 184] on div "1 1 1 1 1 1 1 1 3 2 3 —" at bounding box center [432, 307] width 658 height 446
click at [706, 15] on p "Michael Bates Chevrolet" at bounding box center [706, 11] width 66 height 7
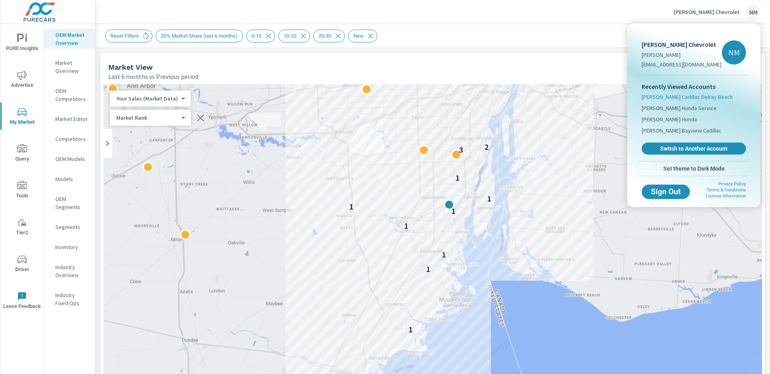
click at [689, 99] on span "[PERSON_NAME] Cadillac Delray Beach" at bounding box center [686, 97] width 91 height 8
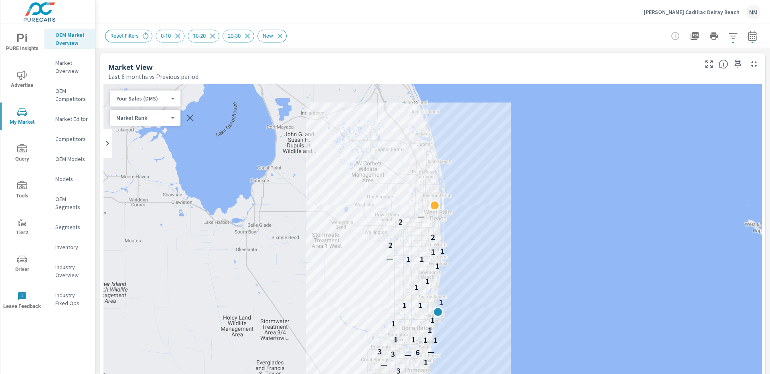
scroll to position [0, 0]
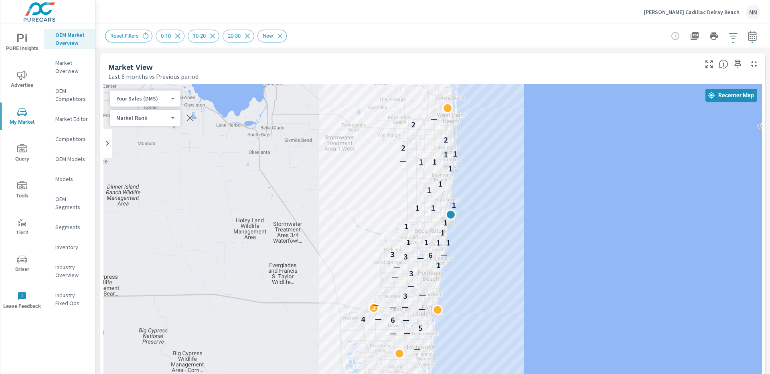
drag, startPoint x: 505, startPoint y: 245, endPoint x: 518, endPoint y: 146, distance: 99.0
click at [518, 146] on div "— — — 5 6 — 4 — — 2 — — — 3 — — — 3 — 1 — 3 6 3 — 1 1 1 1 1 1 1 1 1 1 1 1 1 1 1…" at bounding box center [432, 307] width 658 height 446
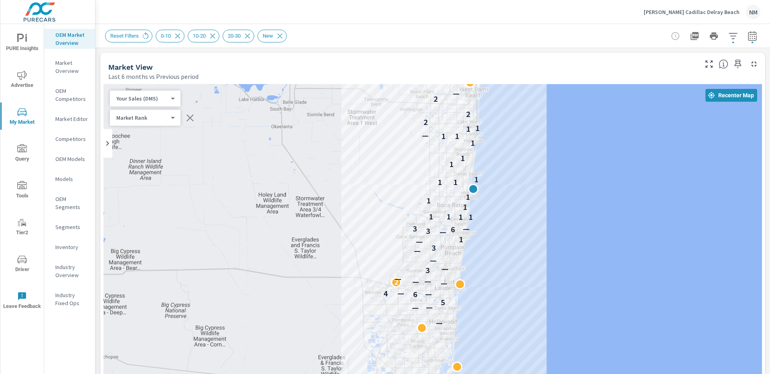
drag, startPoint x: 532, startPoint y: 162, endPoint x: 557, endPoint y: 135, distance: 36.3
click at [557, 135] on div "— — — 5 6 — 4 — — 2 — — — 3 — — — 3 — 1 — 3 6 3 — 1 1 1 1 1 1 1 1 1 1 1 1 1 1 1…" at bounding box center [432, 307] width 658 height 446
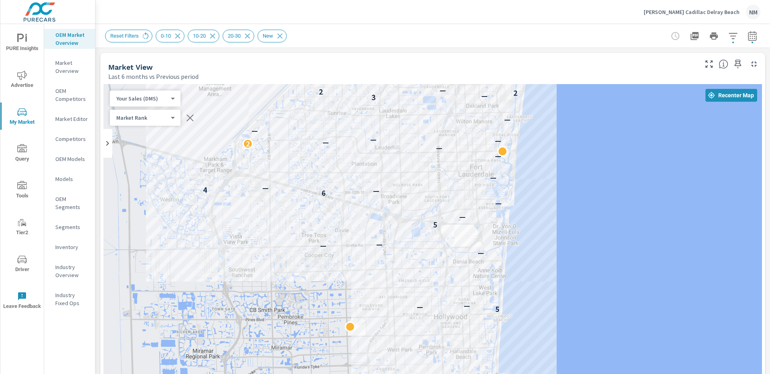
drag, startPoint x: 548, startPoint y: 289, endPoint x: 559, endPoint y: 184, distance: 105.6
click at [559, 184] on div "5 — — — — — 5 — — 6 — 4 — — — — 2 — — — — — 3 — 2 2 — 4 — — 1 — 3 — 2 — 1 — 3 6…" at bounding box center [432, 307] width 658 height 446
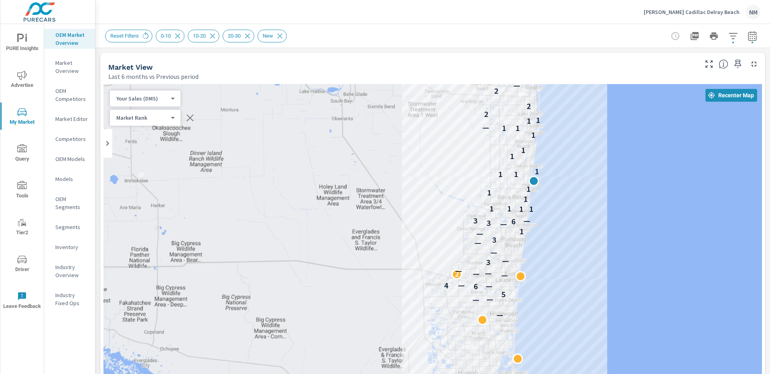
drag, startPoint x: 606, startPoint y: 181, endPoint x: 563, endPoint y: 261, distance: 90.6
click at [563, 261] on div "— — — 5 6 — 4 — — 2 — — — 3 — — — 3 — 1 — 3 6 3 — 1 1 1 1 1 1 1 1 1 1 1 1 1 1 1…" at bounding box center [432, 307] width 658 height 446
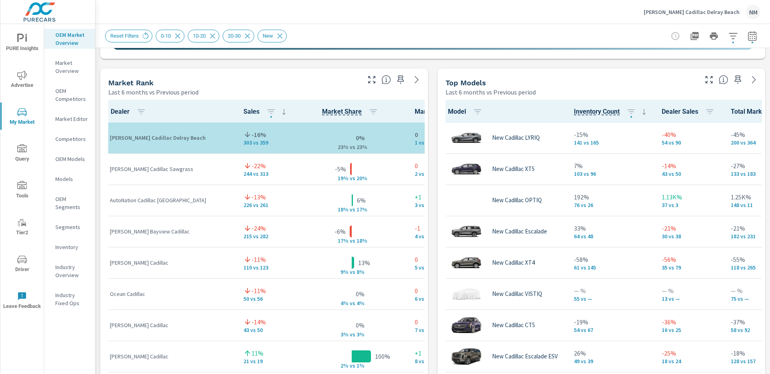
scroll to position [496, 0]
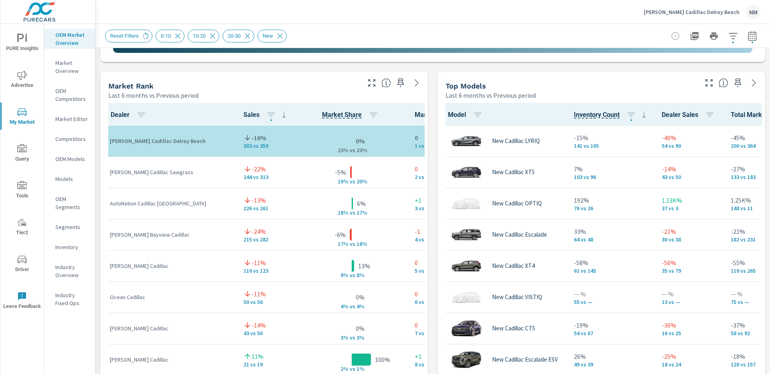
click at [427, 193] on div "Market View Last 6 months vs Previous period ← Move left → Move right ↑ Move up…" at bounding box center [432, 238] width 674 height 1372
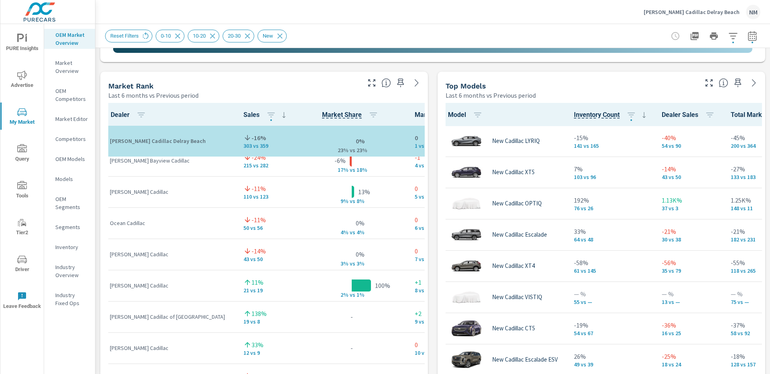
scroll to position [100, 0]
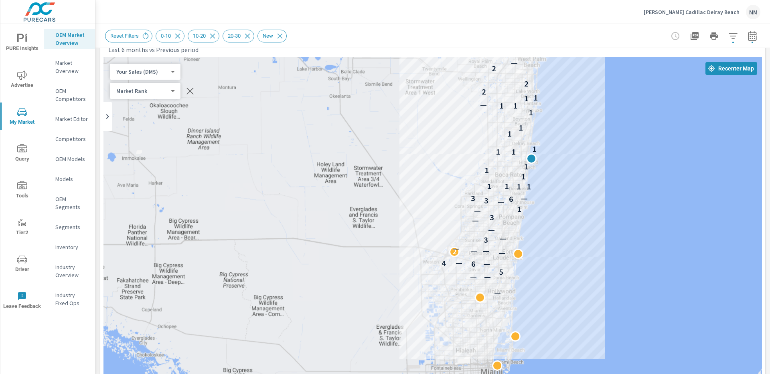
scroll to position [14, 0]
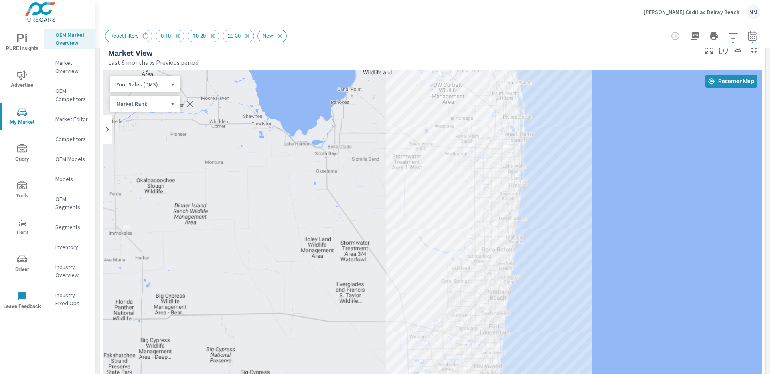
drag, startPoint x: 604, startPoint y: 205, endPoint x: 593, endPoint y: 265, distance: 60.8
click at [593, 265] on div "— — — 5 6 — 4 — — 2 — — — 3 — — — 3 — 1 — 3 6 3 — 1 1 1 1 1 1 1 1 1 1 1 1 1 1 1…" at bounding box center [432, 293] width 658 height 446
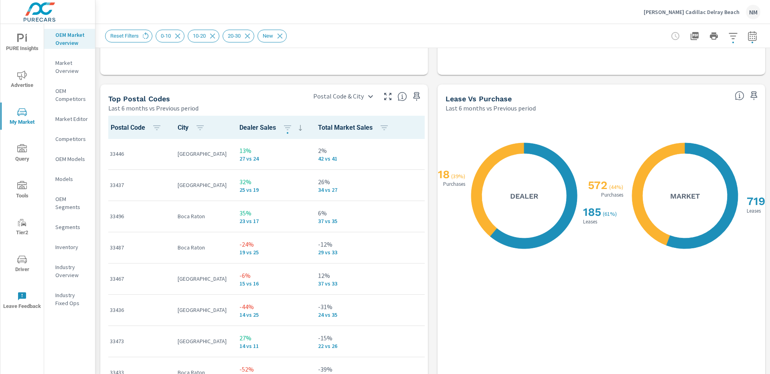
scroll to position [907, 0]
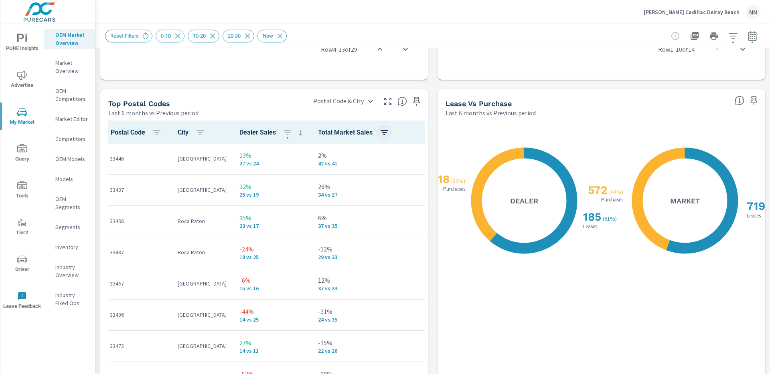
click at [392, 132] on button "button" at bounding box center [384, 133] width 16 height 16
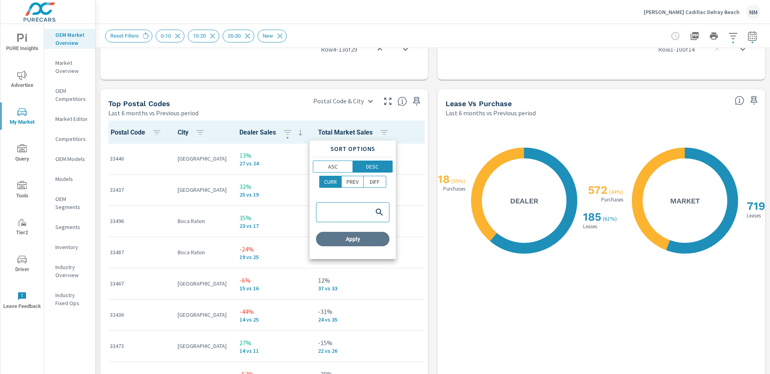
click at [368, 242] on span "Apply" at bounding box center [352, 239] width 67 height 7
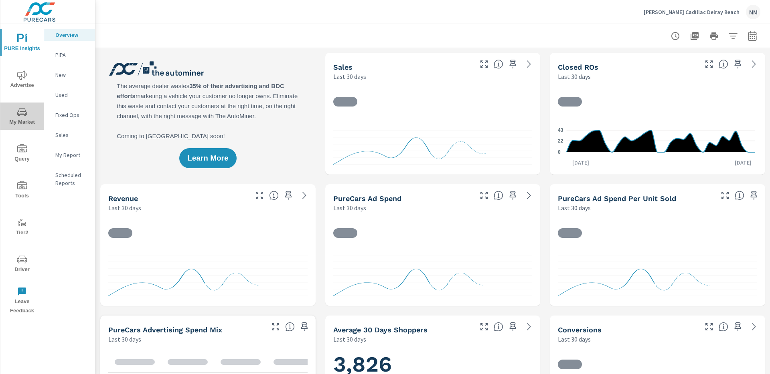
click at [22, 119] on span "My Market" at bounding box center [22, 117] width 38 height 20
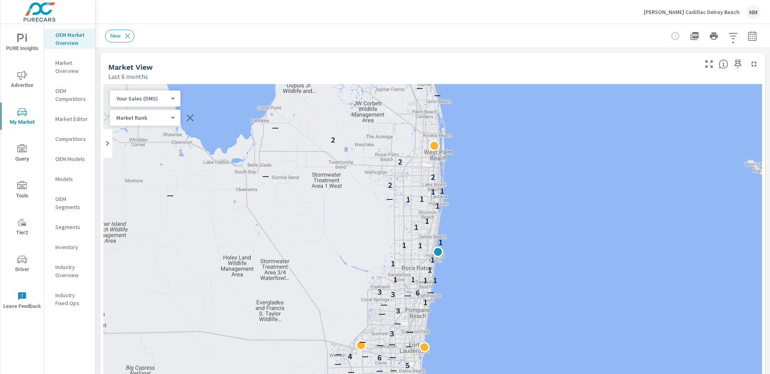
scroll to position [94, 0]
click at [744, 43] on button "button" at bounding box center [752, 36] width 16 height 16
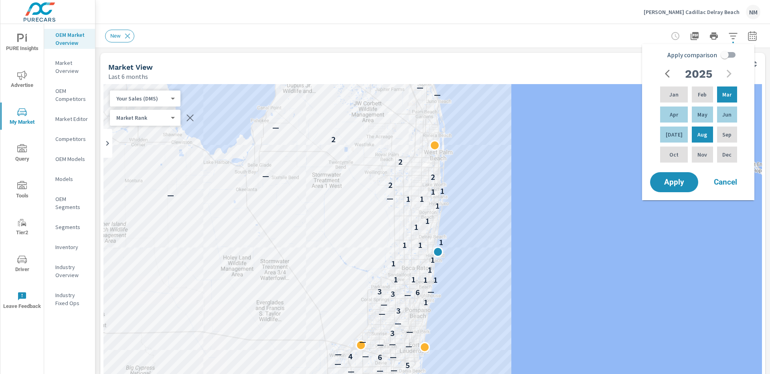
scroll to position [0, 0]
click at [724, 56] on input "Apply comparison" at bounding box center [724, 54] width 46 height 15
checkbox input "true"
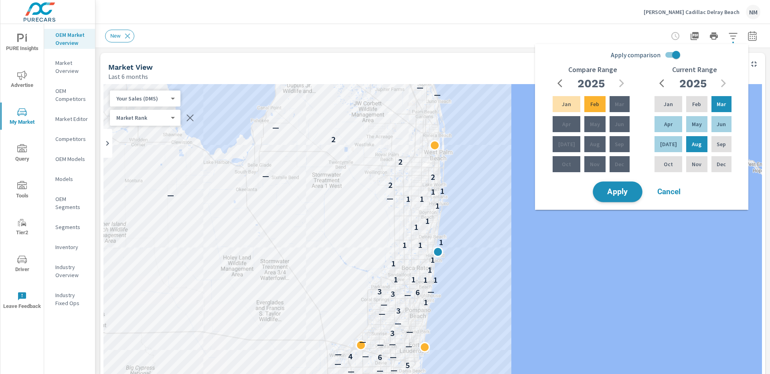
click at [625, 188] on span "Apply" at bounding box center [617, 192] width 33 height 8
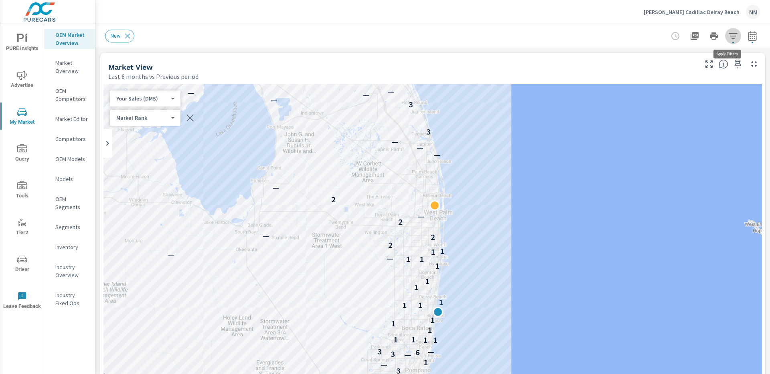
click at [728, 39] on icon "button" at bounding box center [733, 36] width 10 height 10
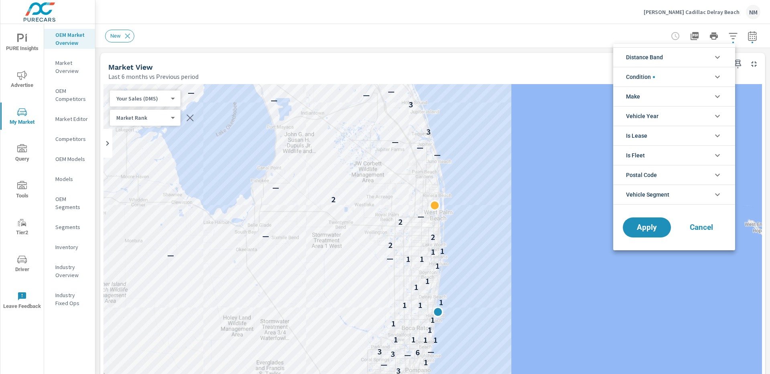
click at [684, 54] on li "Distance Band" at bounding box center [674, 57] width 122 height 20
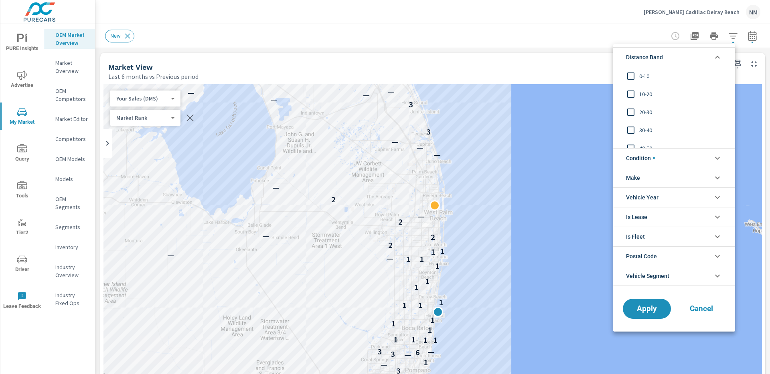
click at [647, 75] on span "0-10" at bounding box center [683, 76] width 88 height 10
click at [642, 94] on span "10-20" at bounding box center [683, 94] width 88 height 10
click at [643, 111] on span "20-30" at bounding box center [683, 112] width 88 height 10
click at [643, 305] on span "Apply" at bounding box center [646, 309] width 33 height 8
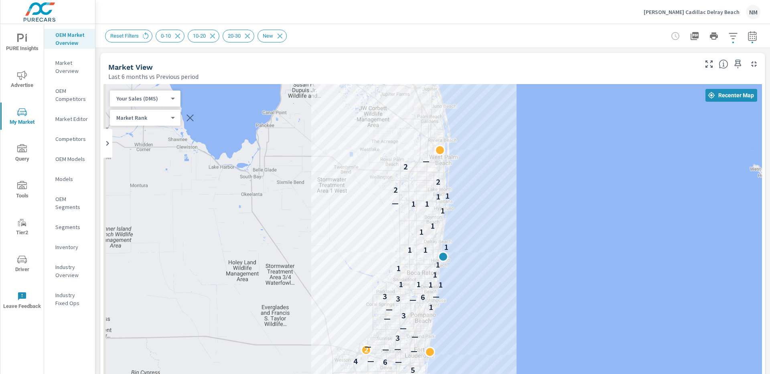
drag, startPoint x: 511, startPoint y: 215, endPoint x: 516, endPoint y: 160, distance: 55.6
click at [516, 160] on div "— — — 5 6 — 4 — — 2 — — — 3 — — — 3 — 1 — 3 6 3 — 1 1 1 1 1 1 1 1 1 1 1 1 1 1 1…" at bounding box center [432, 307] width 658 height 446
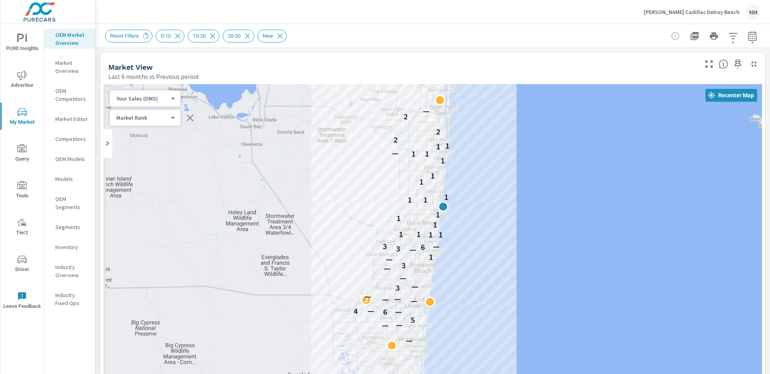
drag, startPoint x: 515, startPoint y: 193, endPoint x: 515, endPoint y: 140, distance: 52.9
click at [515, 140] on div "— — — 5 6 — 4 — — 2 — — — 3 — — — 3 — 1 — 3 6 3 — 1 1 1 1 1 1 1 1 1 1 1 1 1 1 1…" at bounding box center [432, 307] width 658 height 446
